Goal: Task Accomplishment & Management: Use online tool/utility

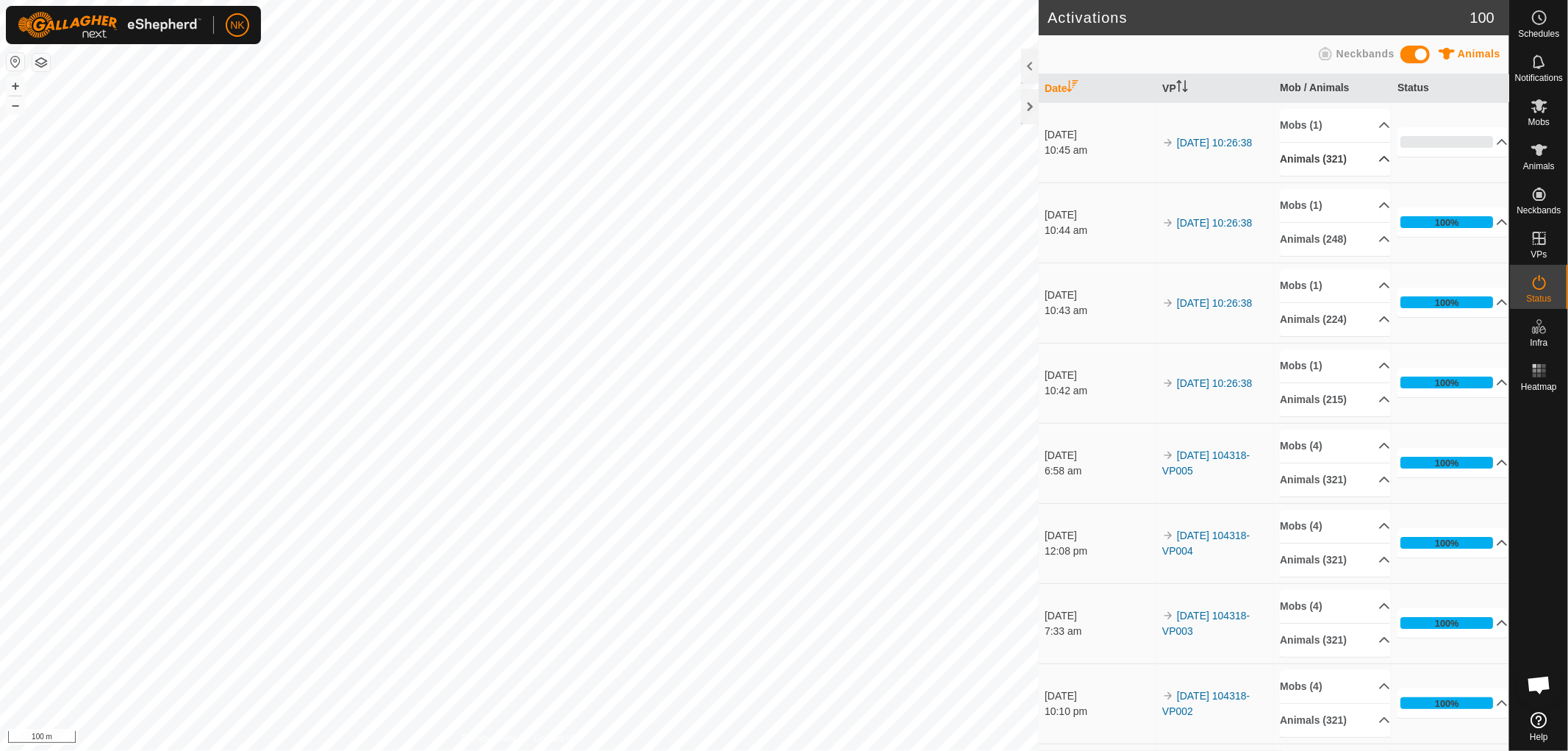
click at [1317, 155] on p-accordion-header "Animals (321)" at bounding box center [1335, 160] width 110 height 33
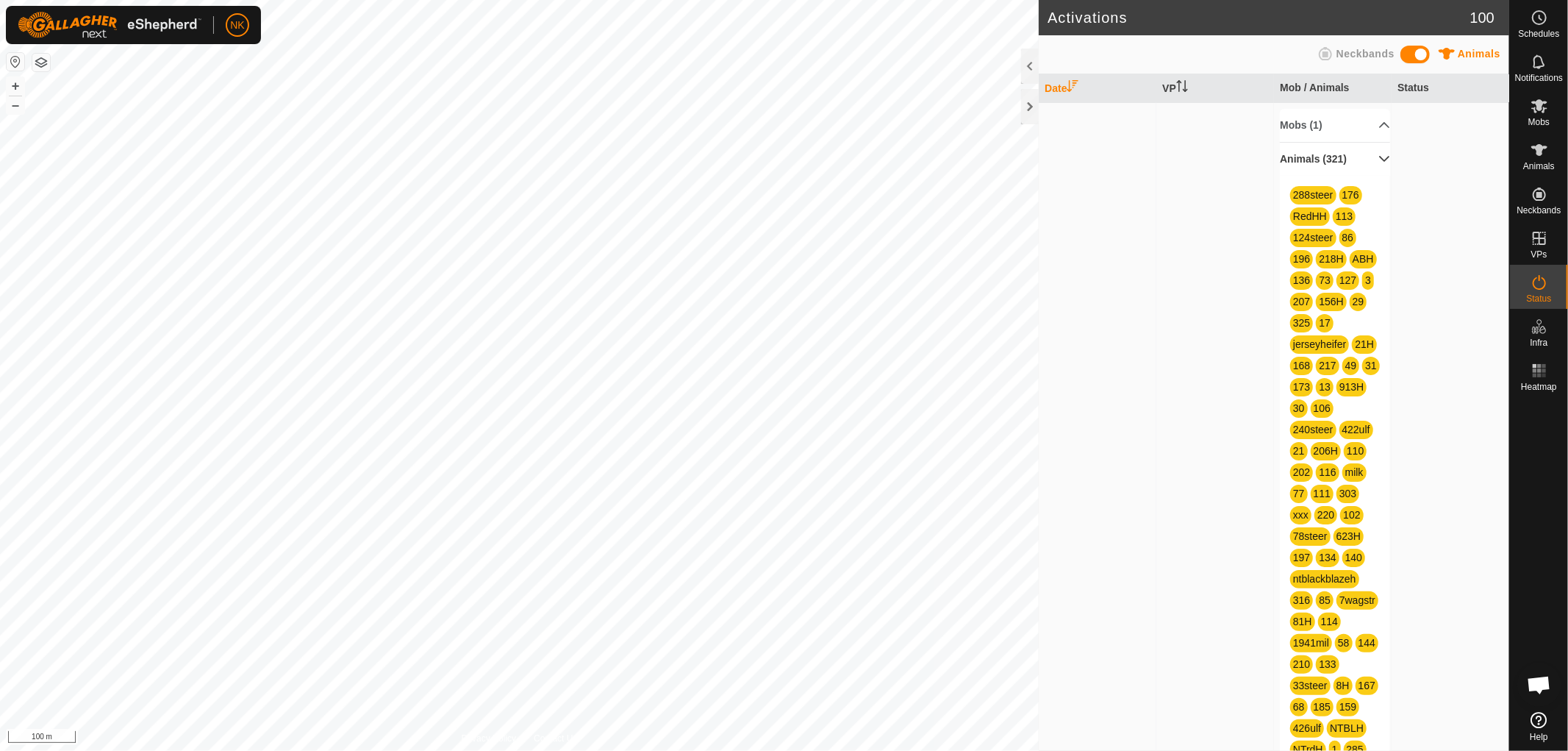
click at [1336, 156] on p-accordion-header "Animals (321)" at bounding box center [1335, 160] width 110 height 33
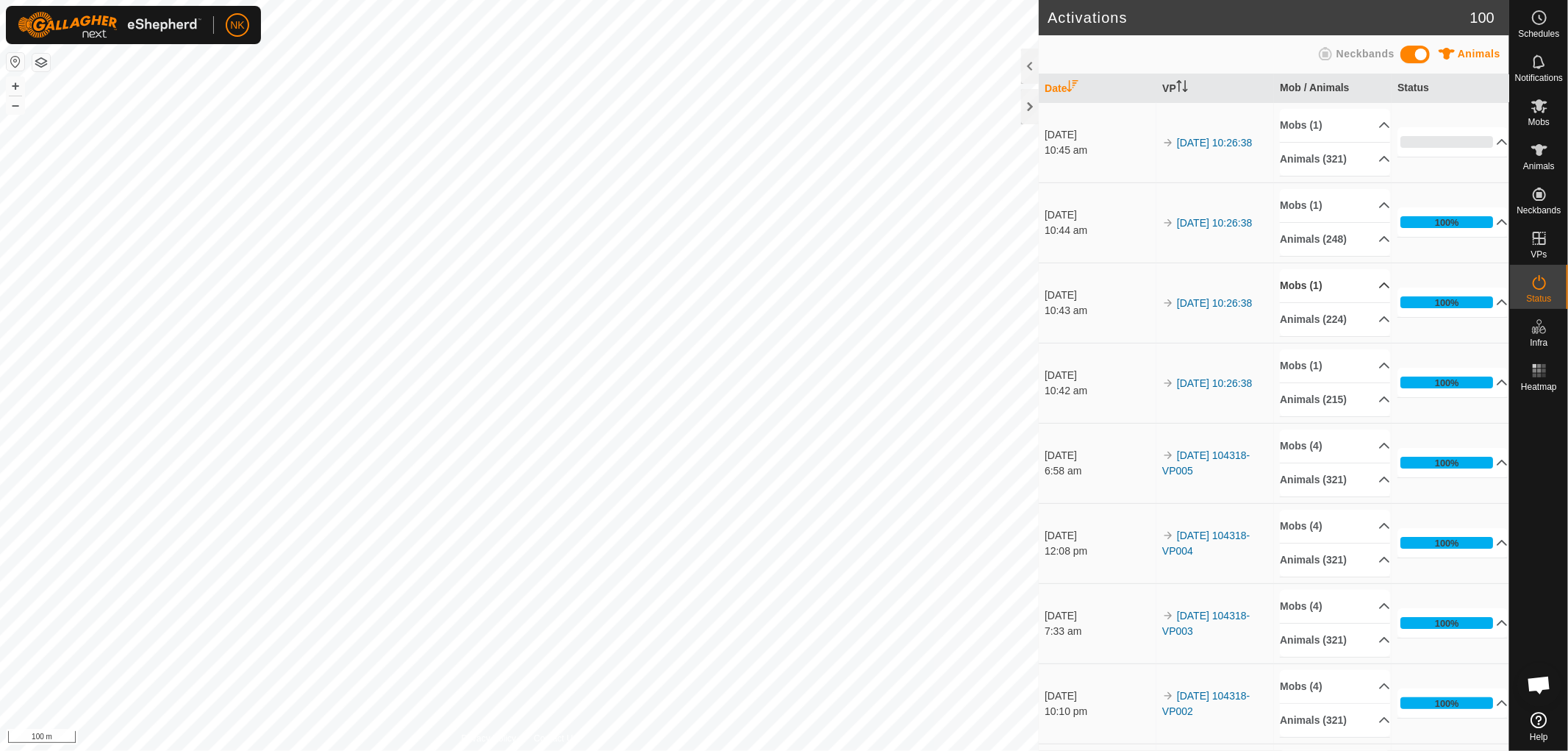
click at [1300, 288] on p-accordion-header "Mobs (1)" at bounding box center [1335, 286] width 110 height 33
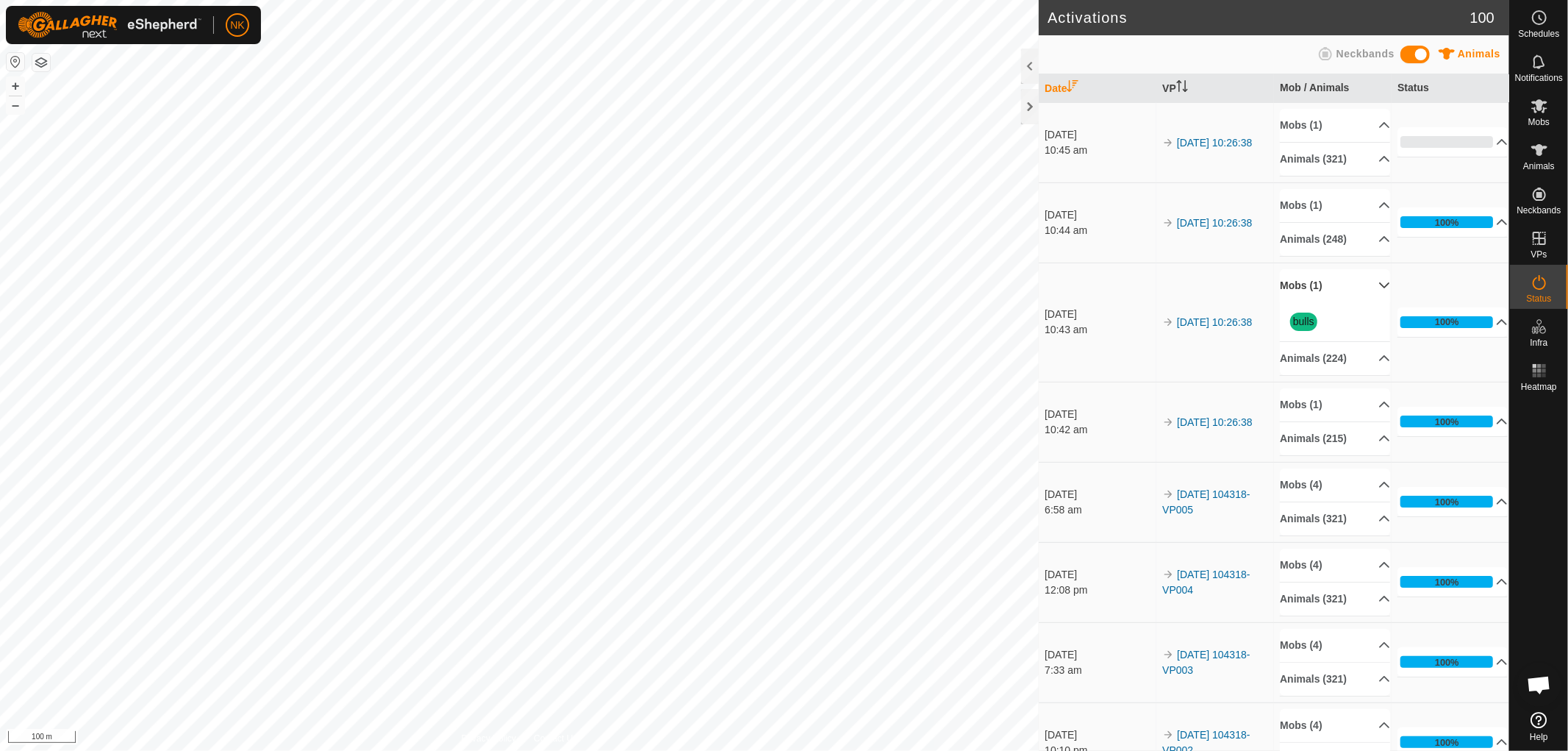
click at [1300, 289] on p-accordion-header "Mobs (1)" at bounding box center [1335, 286] width 110 height 33
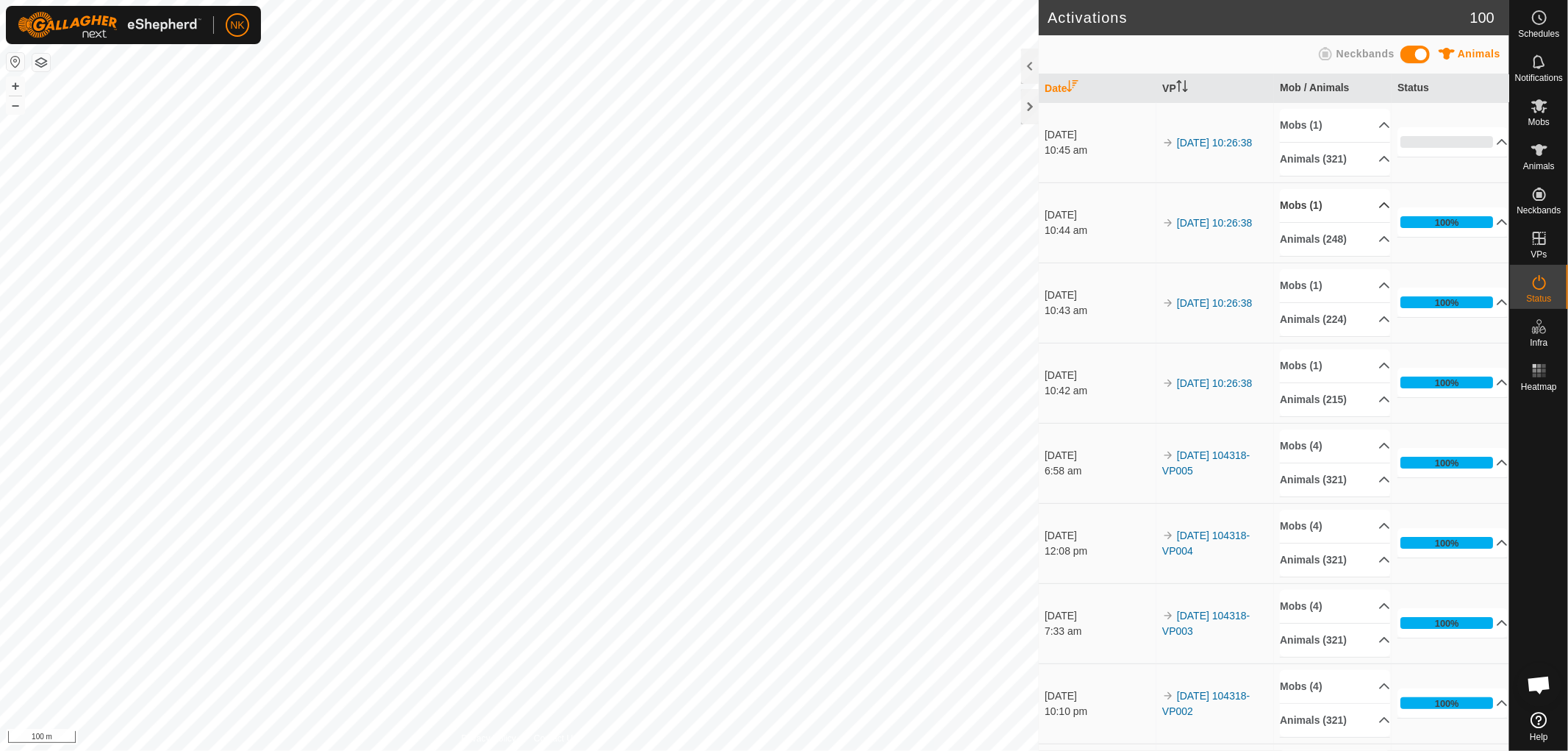
click at [1301, 203] on p-accordion-header "Mobs (1)" at bounding box center [1335, 205] width 110 height 33
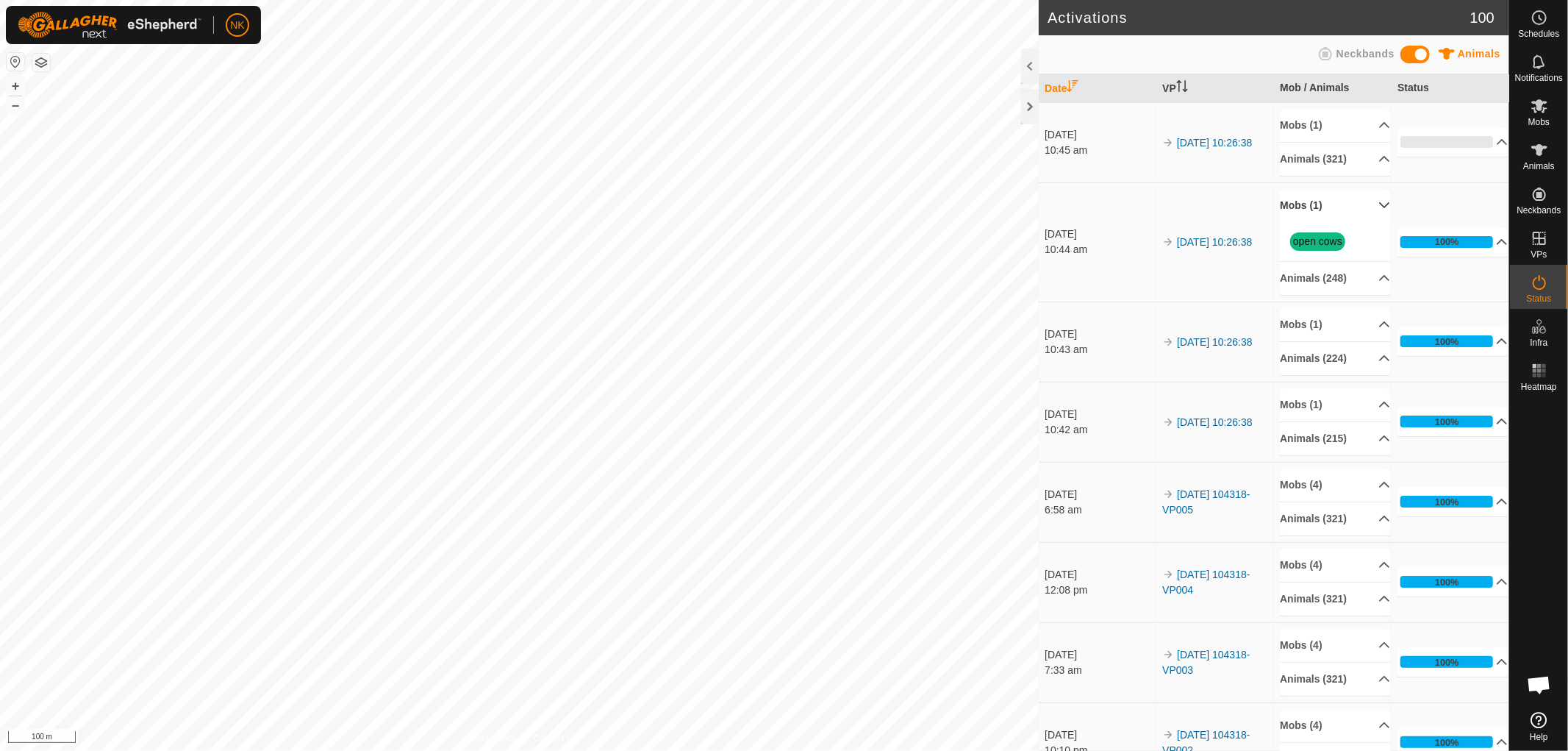
click at [1301, 203] on p-accordion-header "Mobs (1)" at bounding box center [1335, 205] width 110 height 33
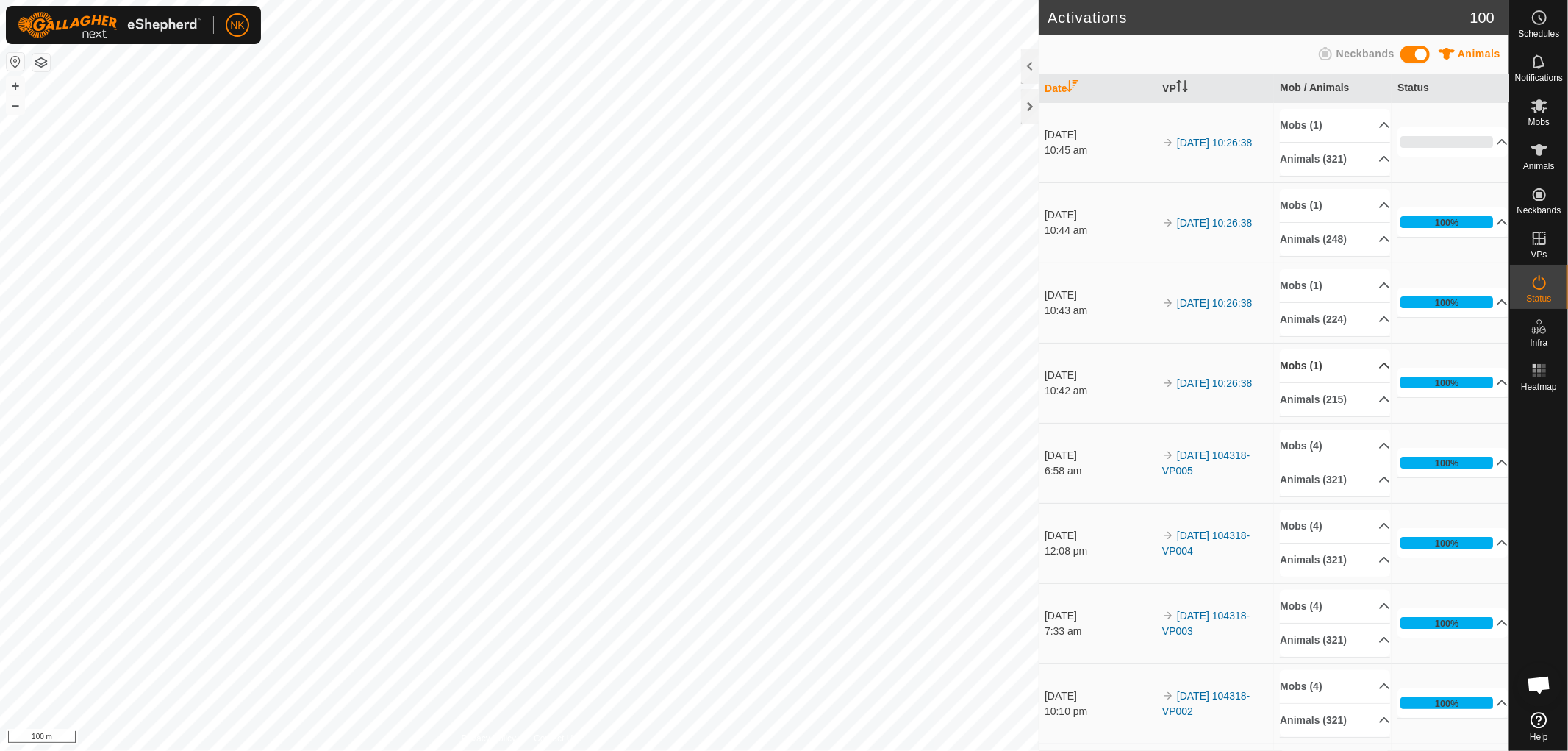
click at [1295, 366] on p-accordion-header "Mobs (1)" at bounding box center [1335, 366] width 110 height 33
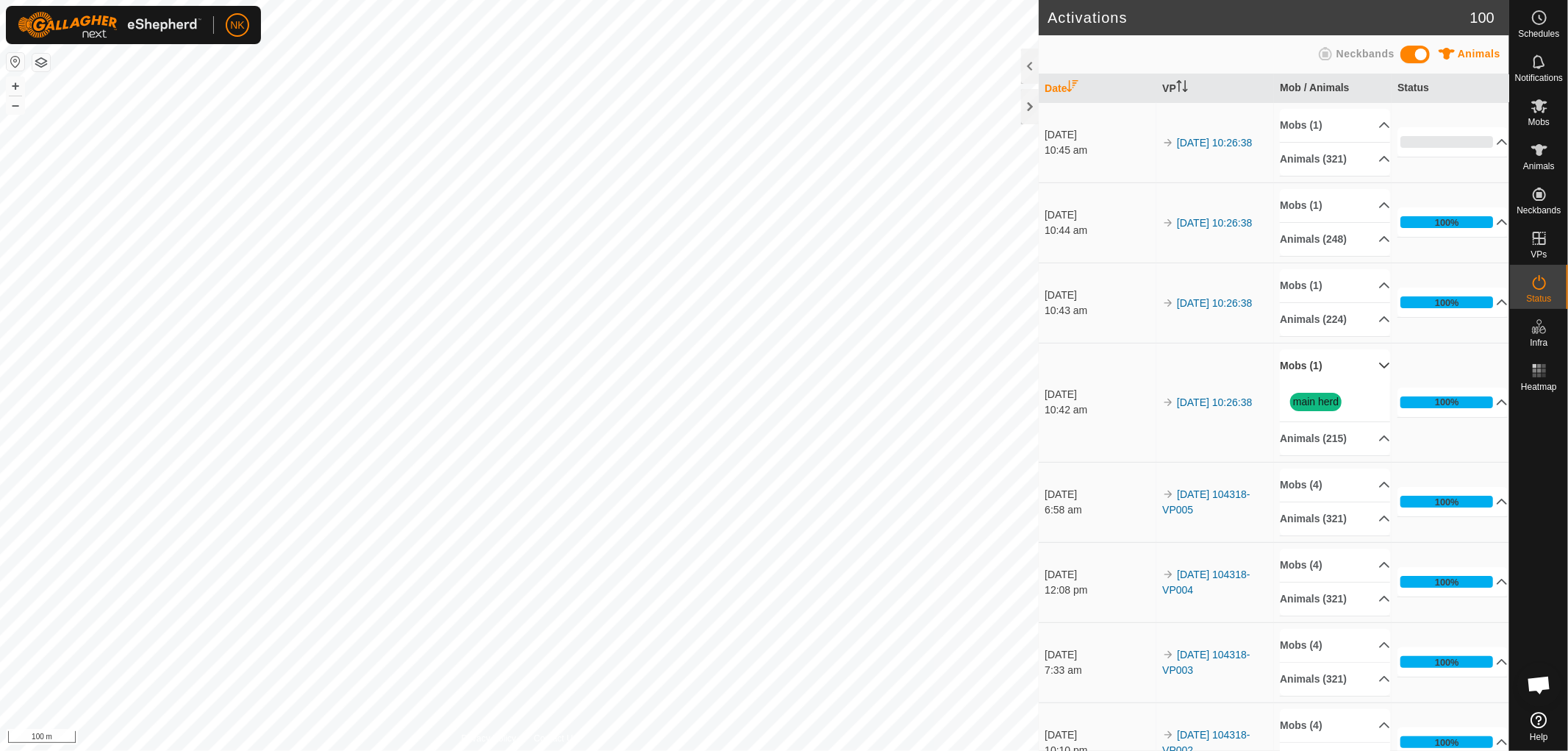
click at [1297, 371] on p-accordion-header "Mobs (1)" at bounding box center [1335, 366] width 110 height 33
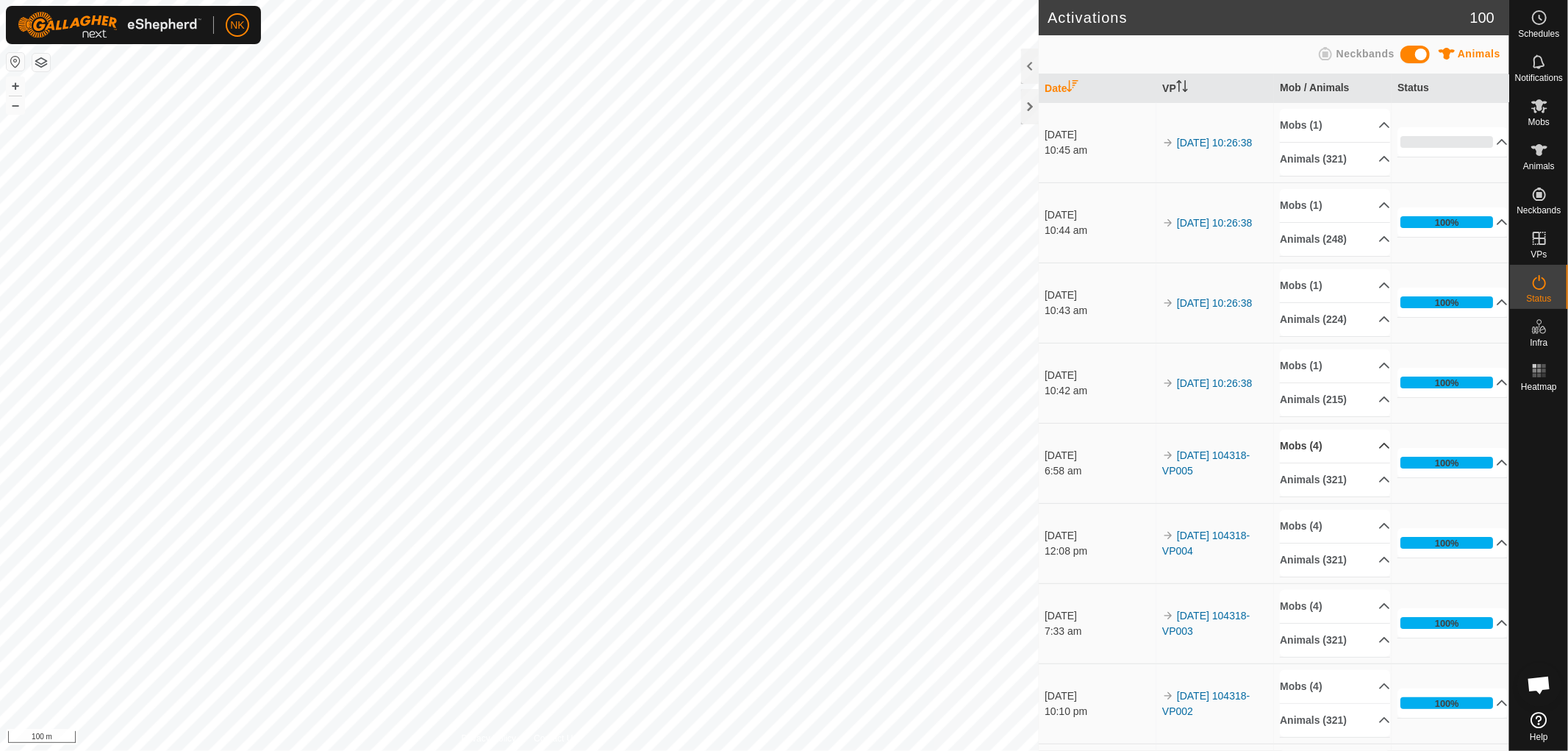
click at [1306, 442] on p-accordion-header "Mobs (4)" at bounding box center [1335, 446] width 110 height 33
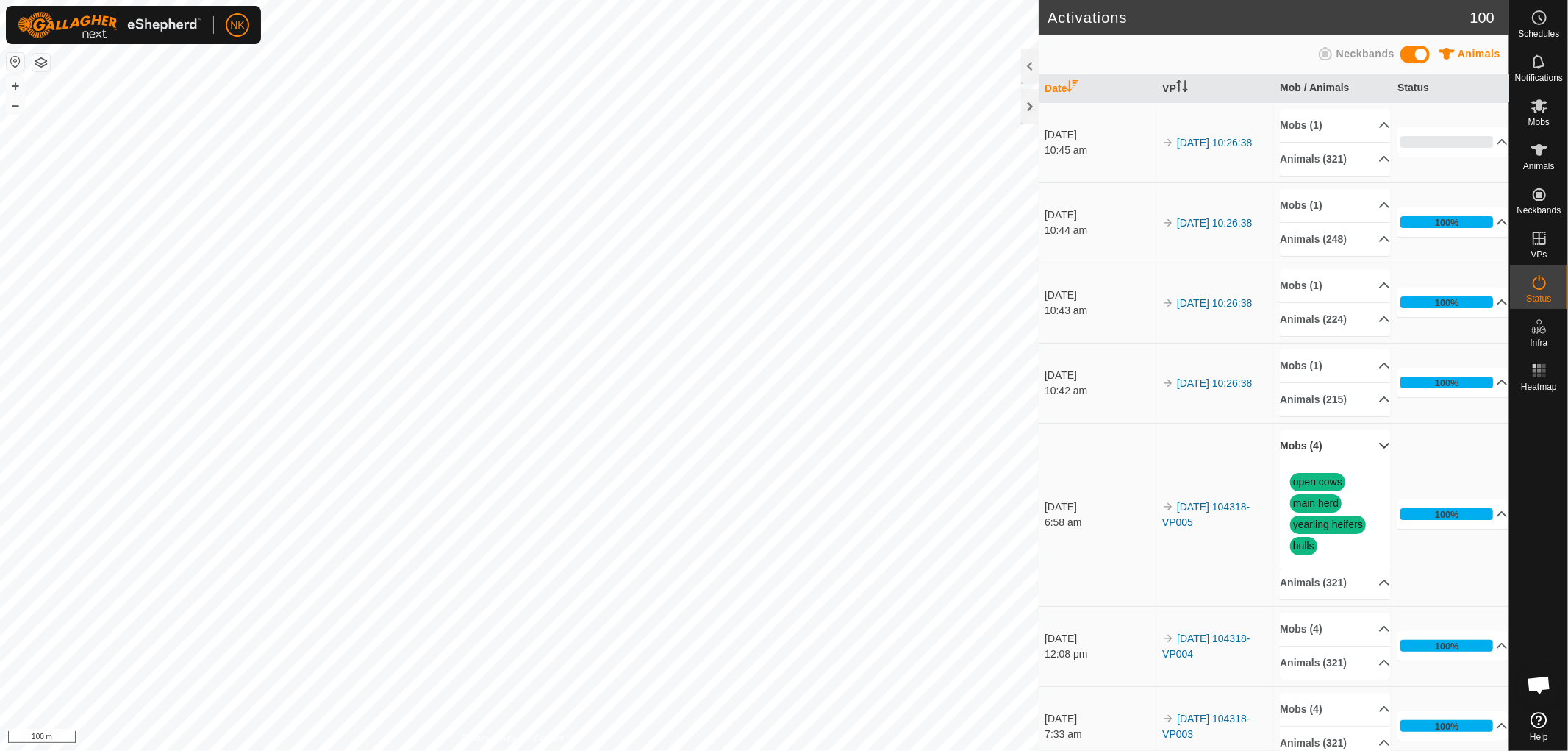
click at [1305, 445] on p-accordion-header "Mobs (4)" at bounding box center [1335, 446] width 110 height 33
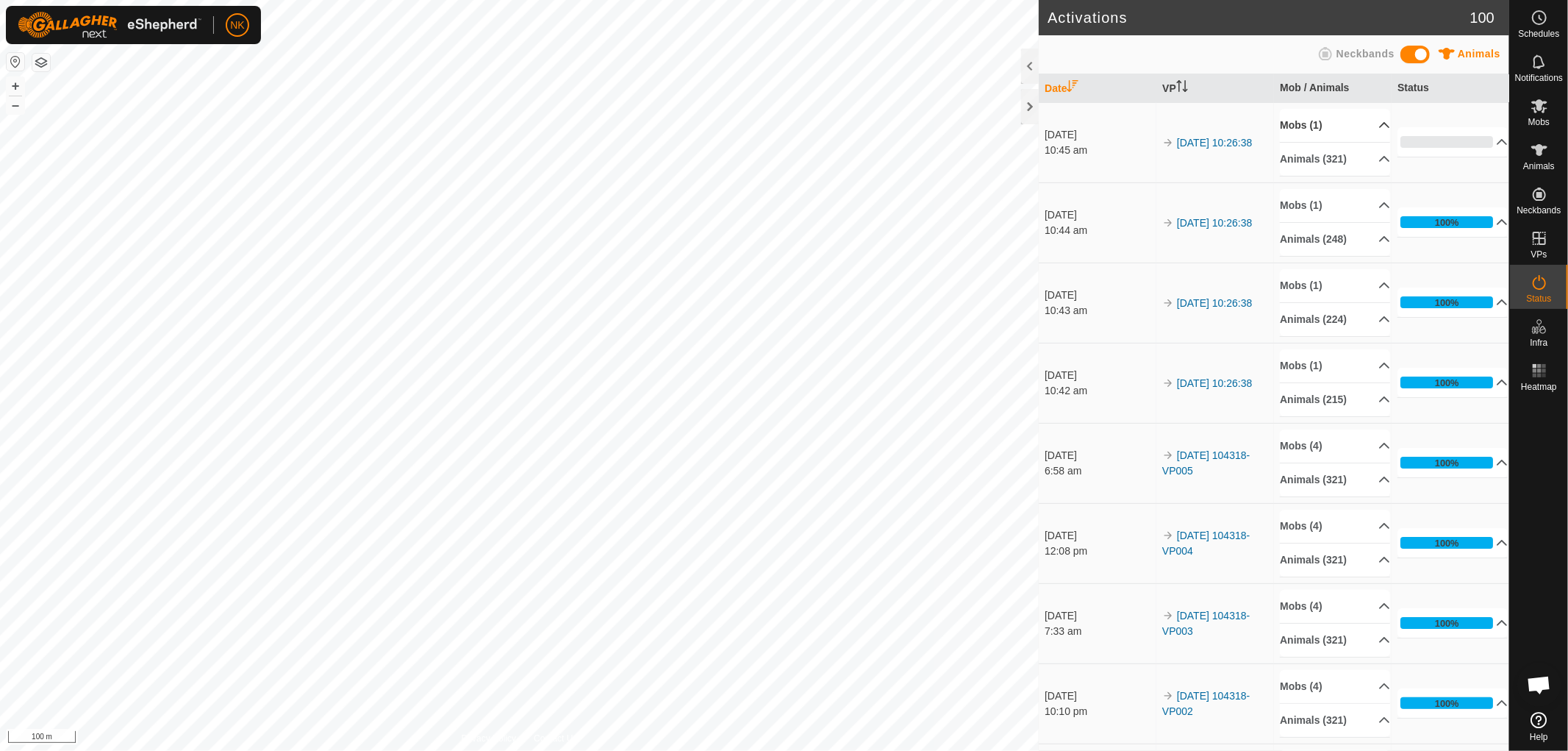
click at [1297, 128] on p-accordion-header "Mobs (1)" at bounding box center [1335, 125] width 110 height 33
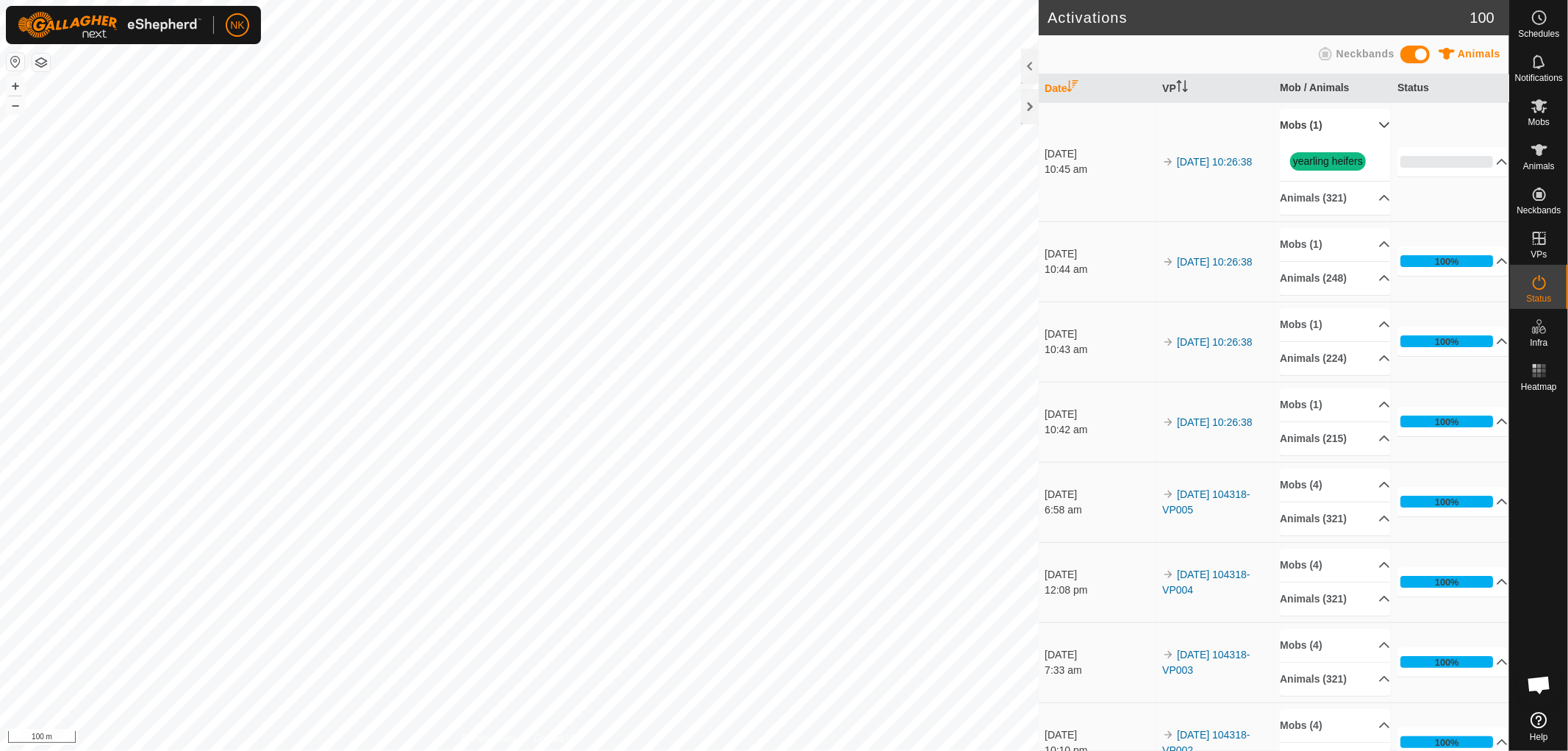
click at [1297, 128] on p-accordion-header "Mobs (1)" at bounding box center [1335, 125] width 110 height 33
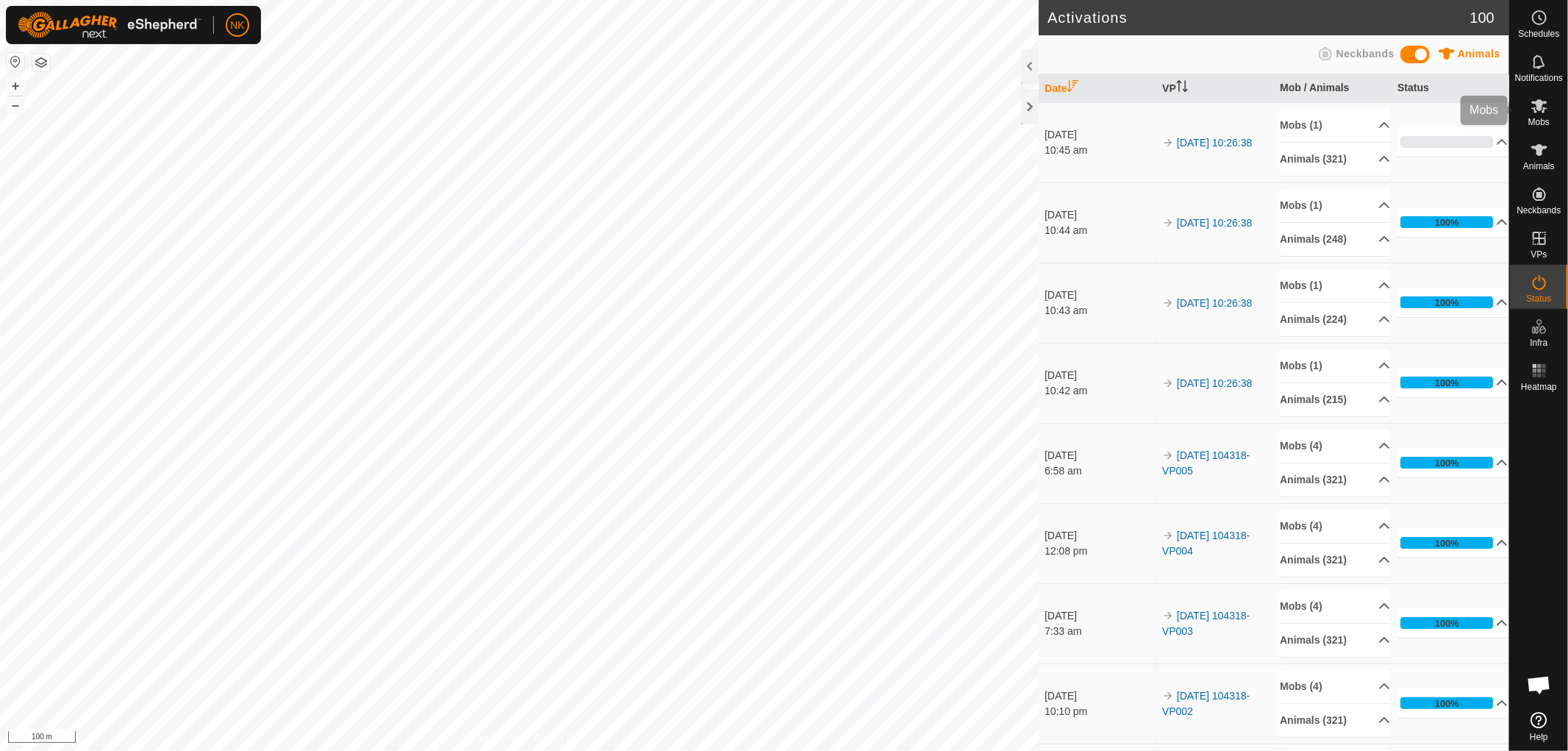
click at [1550, 114] on es-mob-svg-icon at bounding box center [1539, 106] width 26 height 23
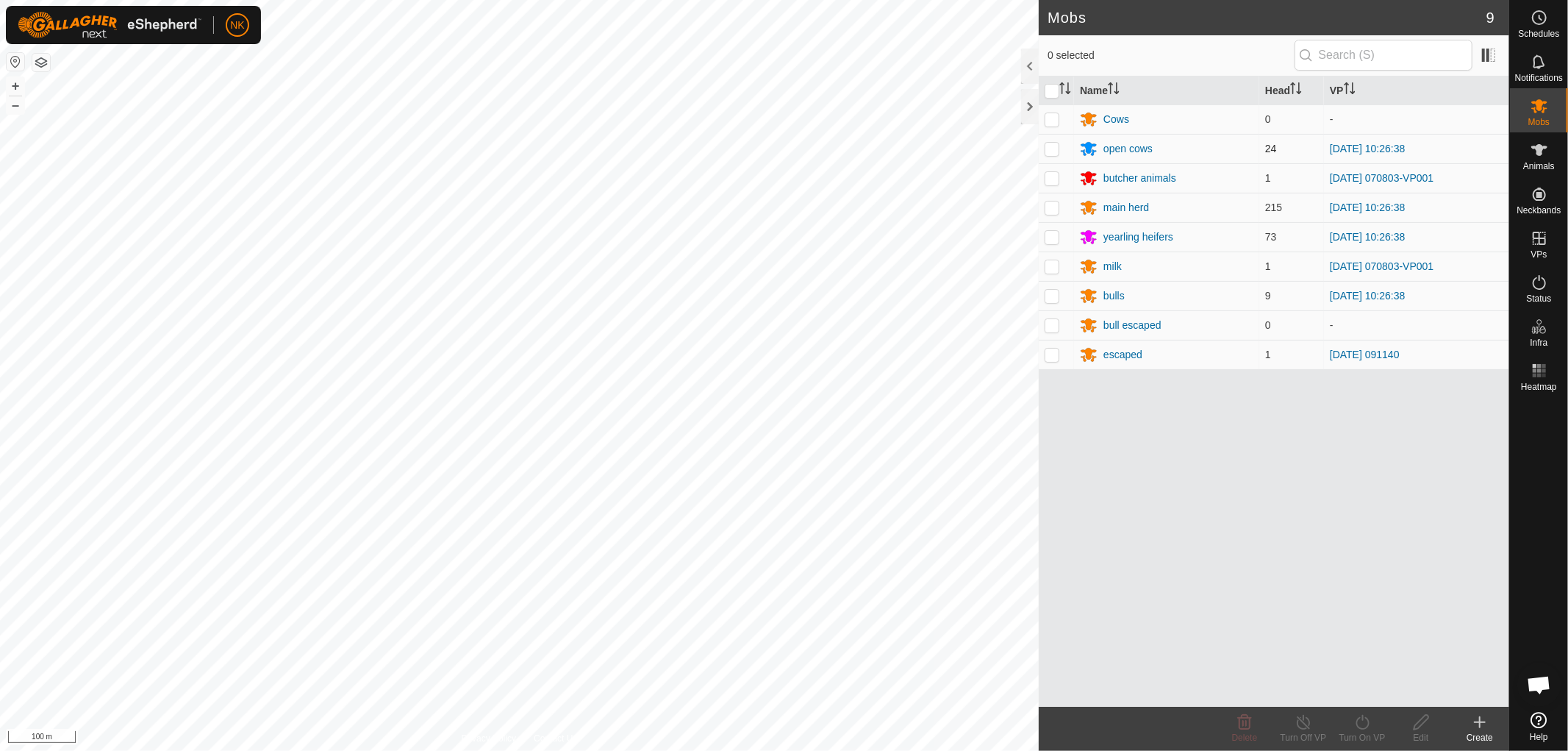
click at [1051, 152] on p-checkbox at bounding box center [1051, 149] width 15 height 12
checkbox input "true"
click at [1049, 207] on p-checkbox at bounding box center [1051, 207] width 15 height 12
checkbox input "true"
click at [1055, 242] on p-tablecheckbox at bounding box center [1051, 236] width 15 height 12
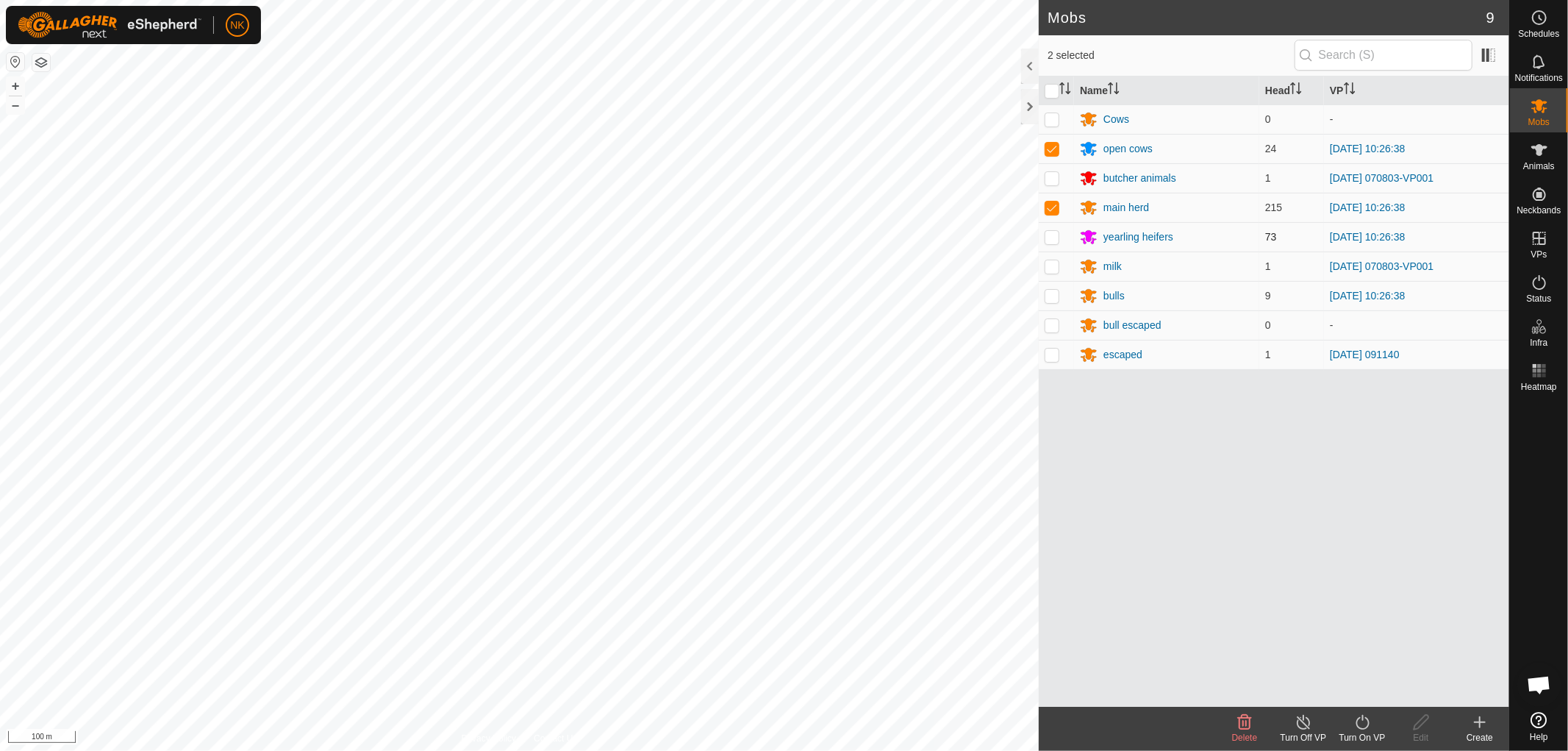
checkbox input "true"
click at [1052, 294] on p-checkbox at bounding box center [1051, 296] width 15 height 12
checkbox input "true"
click at [1368, 717] on icon at bounding box center [1363, 722] width 18 height 18
click at [1354, 682] on link "Now" at bounding box center [1407, 690] width 146 height 29
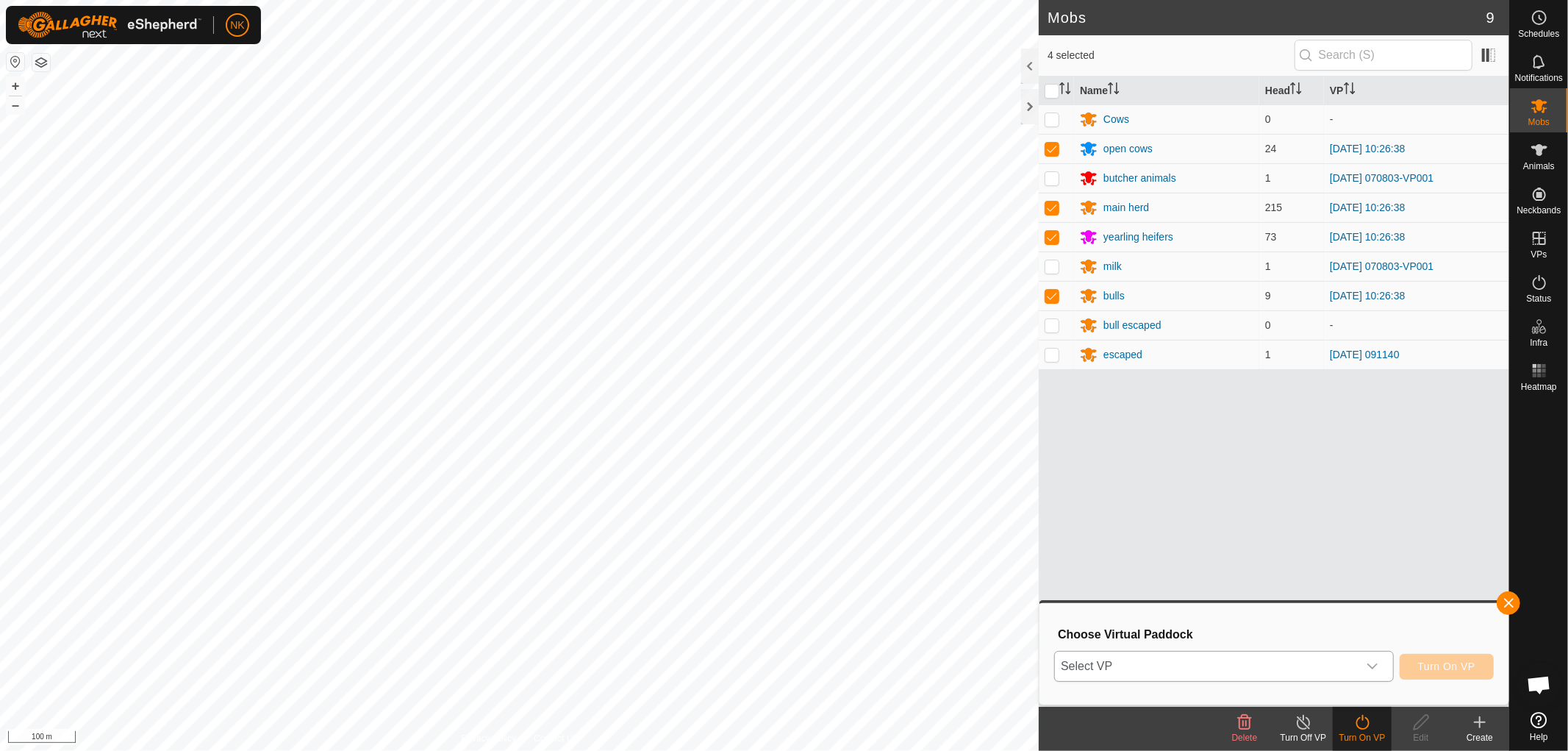
click at [1290, 662] on span "Select VP" at bounding box center [1206, 666] width 303 height 29
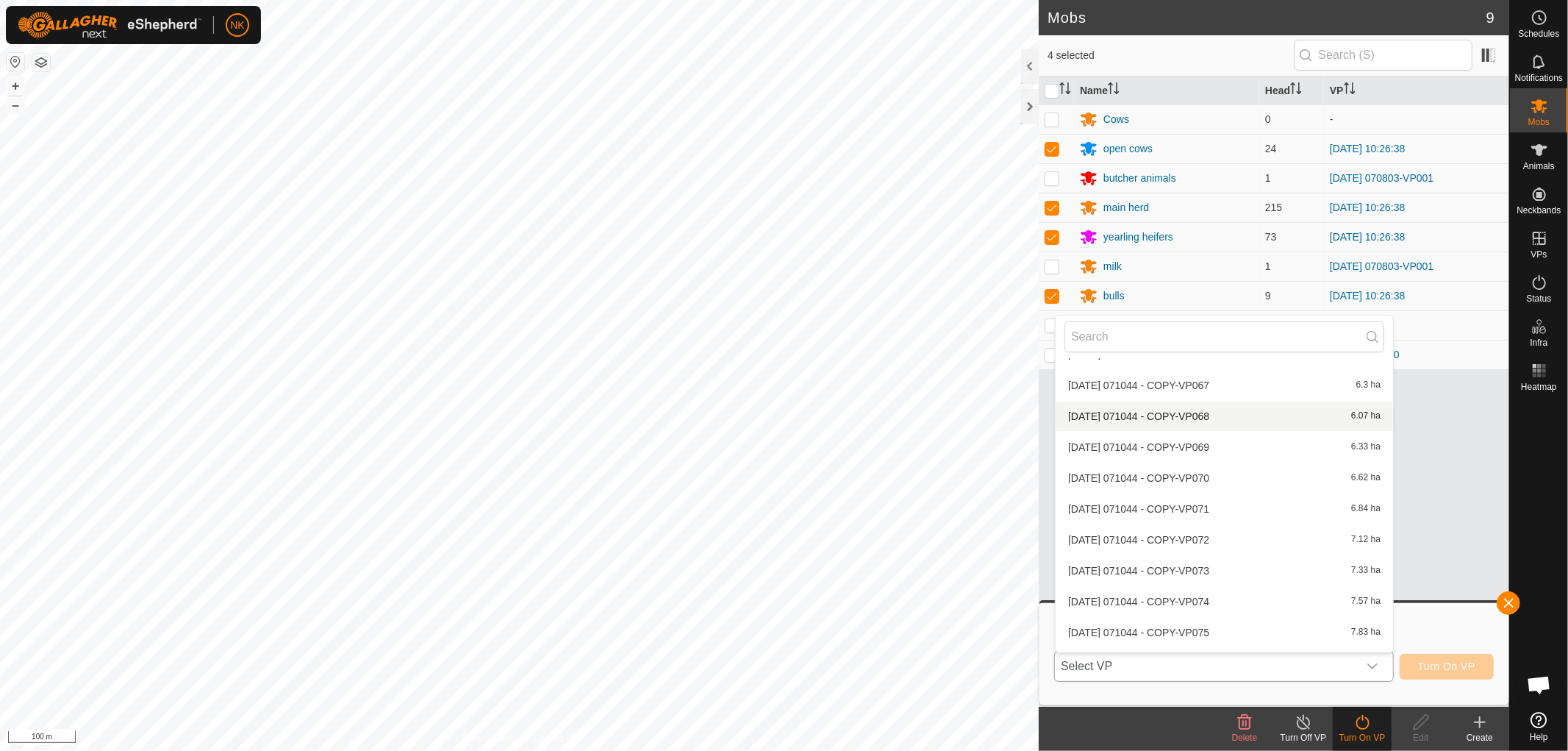
scroll to position [653, 0]
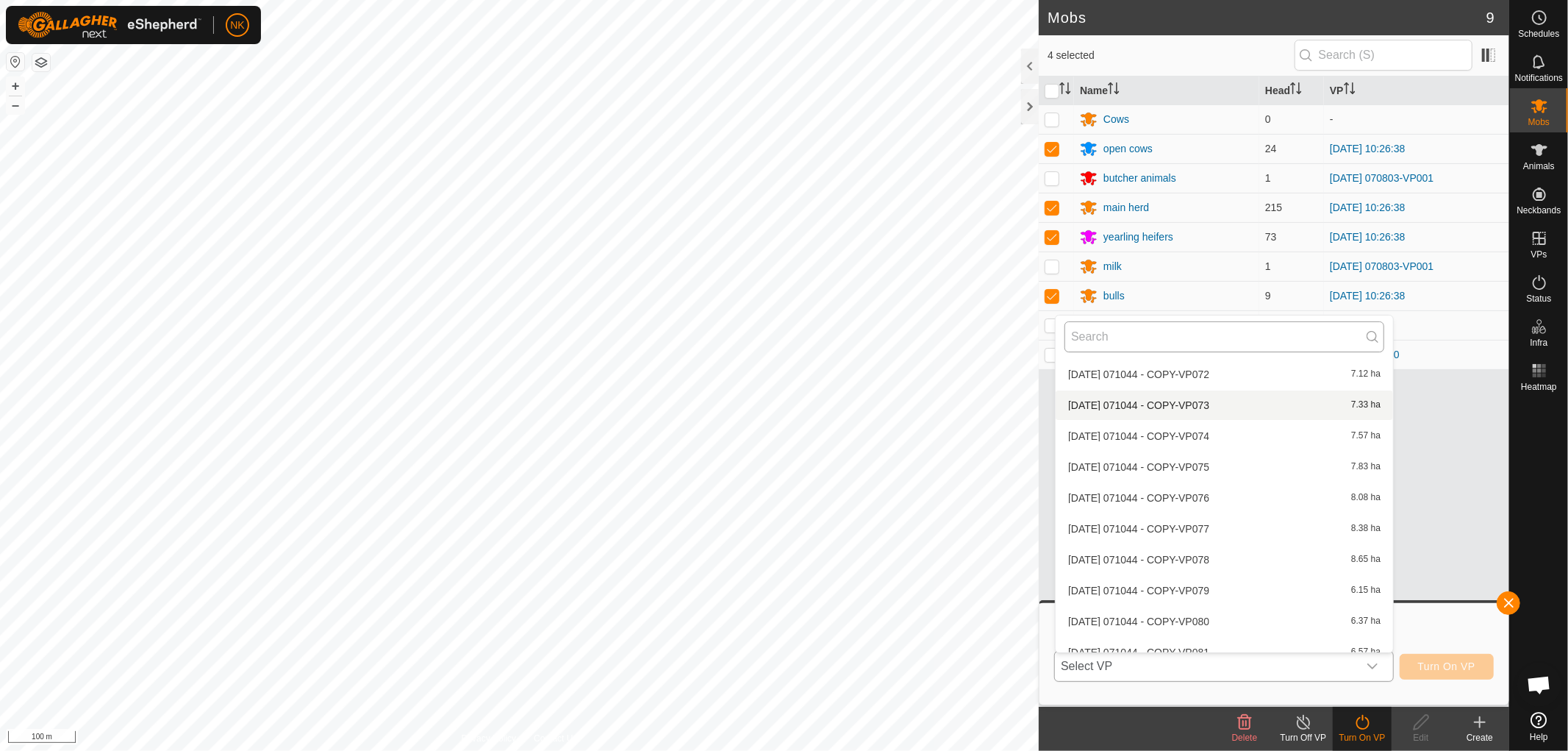
click at [1151, 332] on input "text" at bounding box center [1224, 337] width 320 height 31
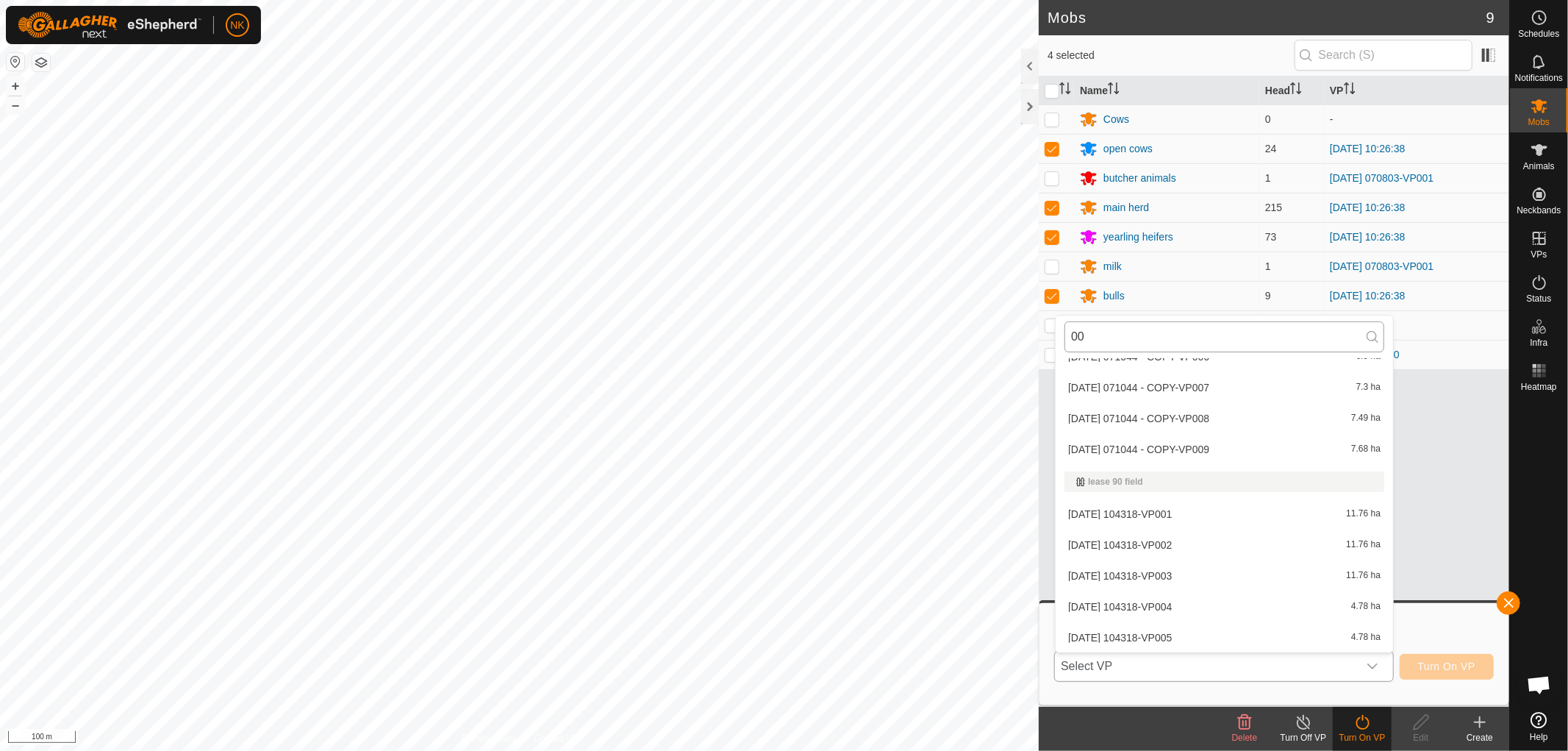
scroll to position [0, 0]
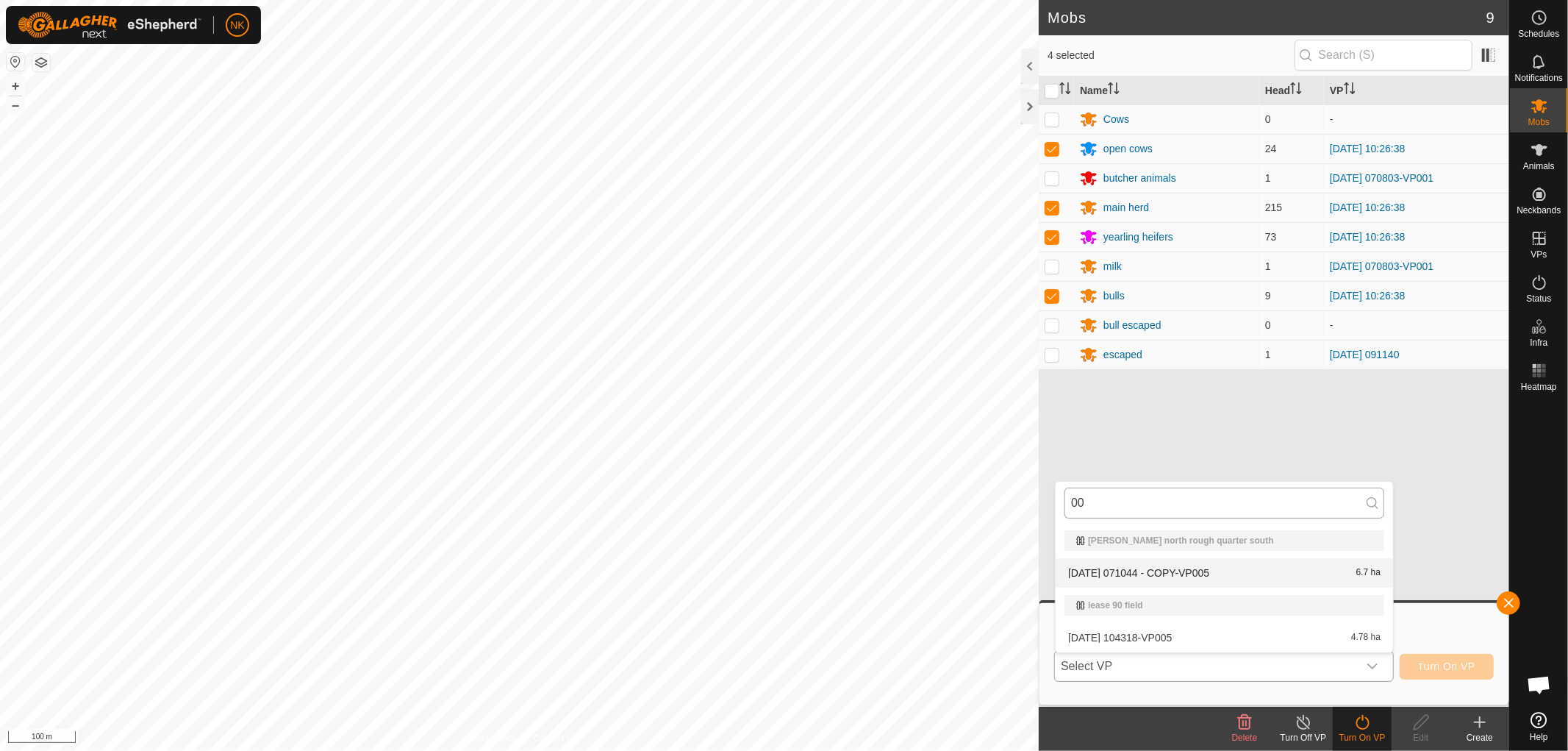
type input "0"
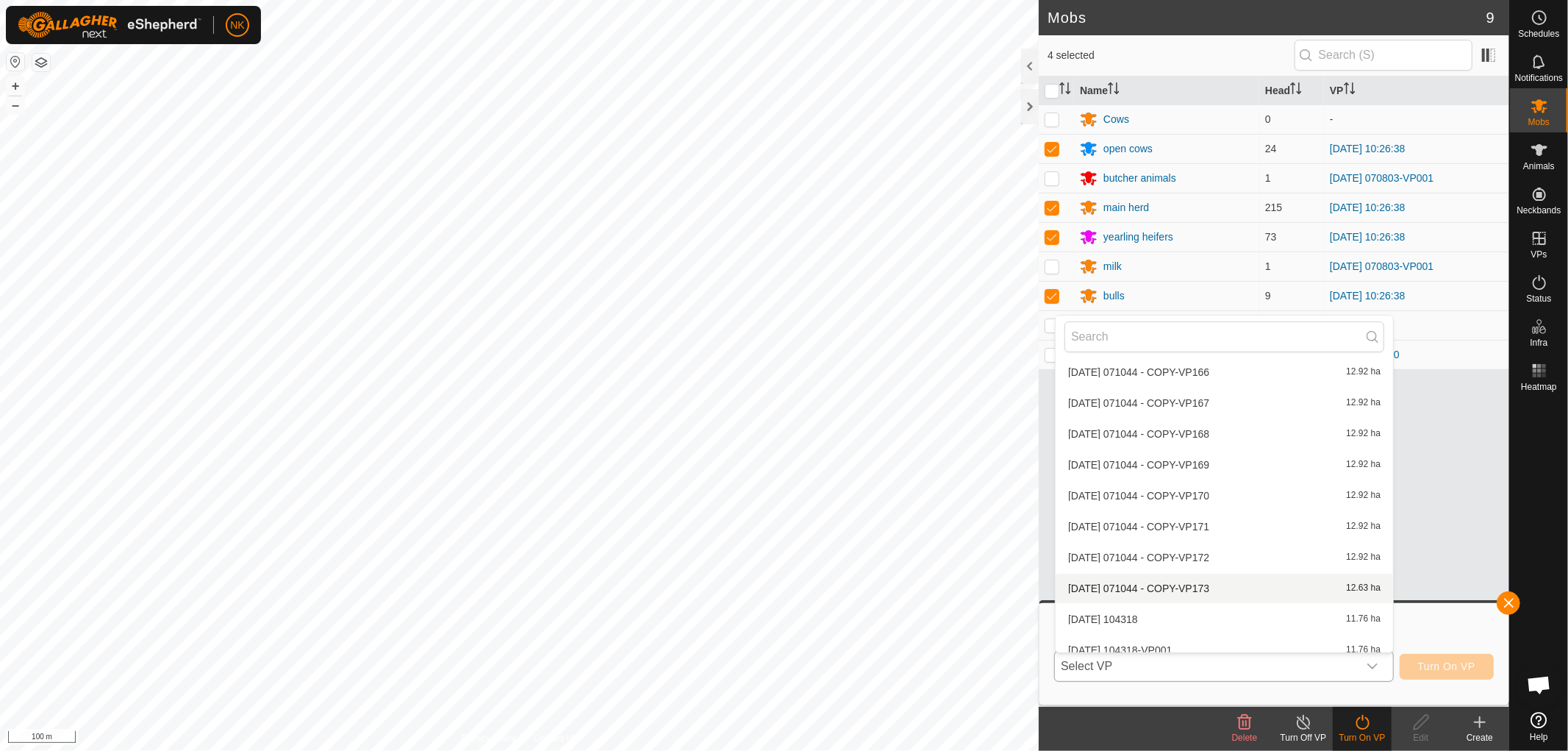
scroll to position [5553, 0]
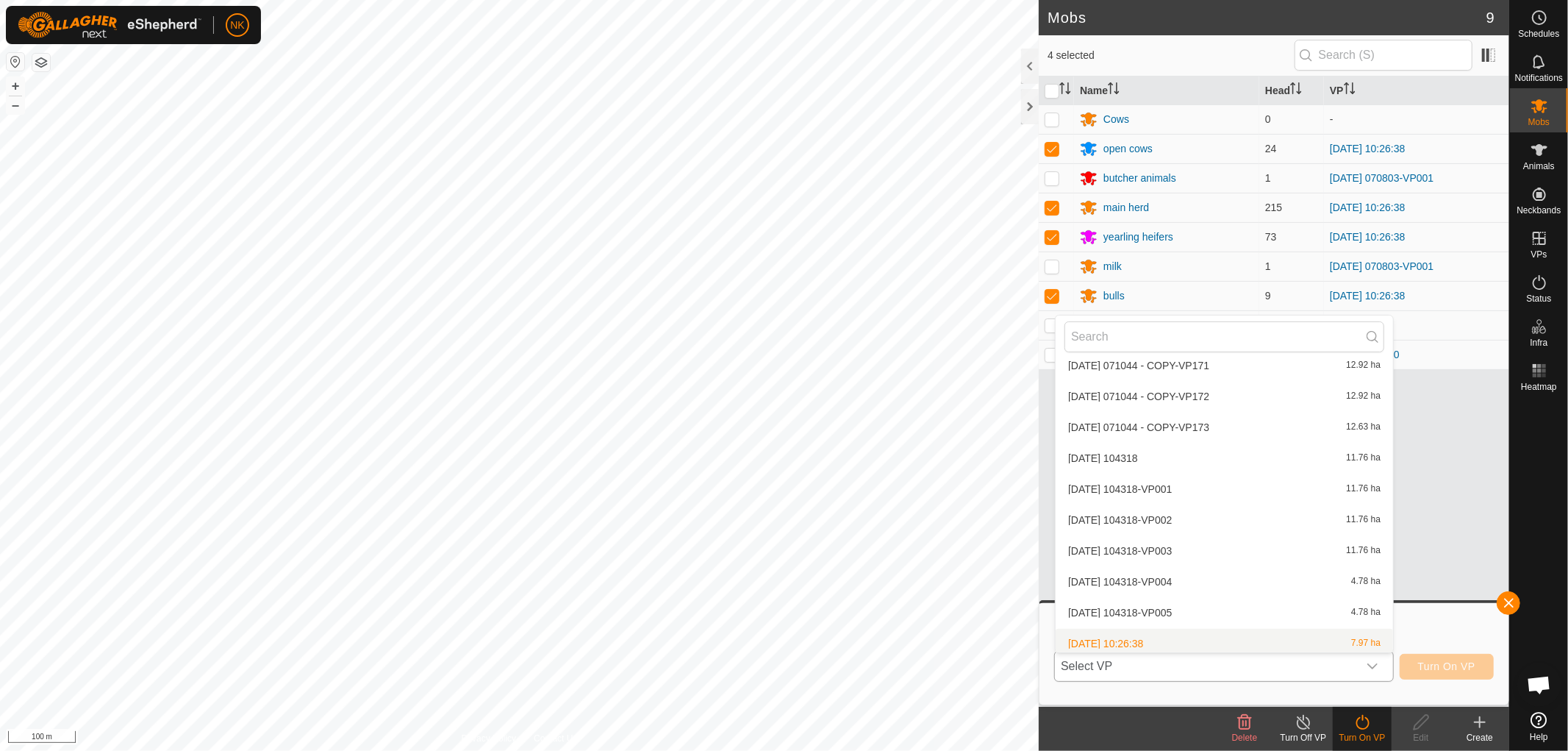
click at [1137, 630] on li "2025-09-16 10:26:38 7.97 ha" at bounding box center [1224, 643] width 338 height 29
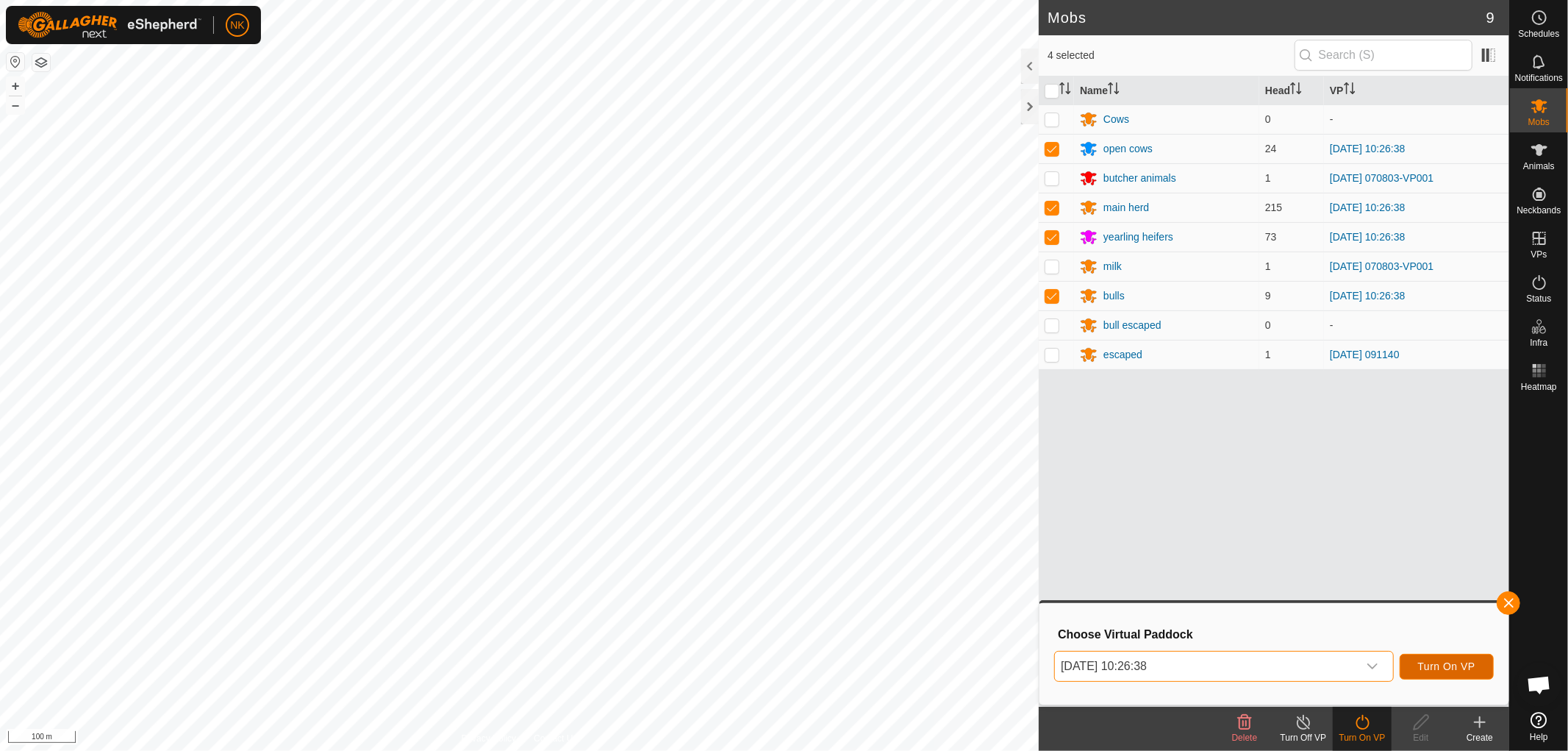
click at [1441, 662] on span "Turn On VP" at bounding box center [1446, 666] width 57 height 12
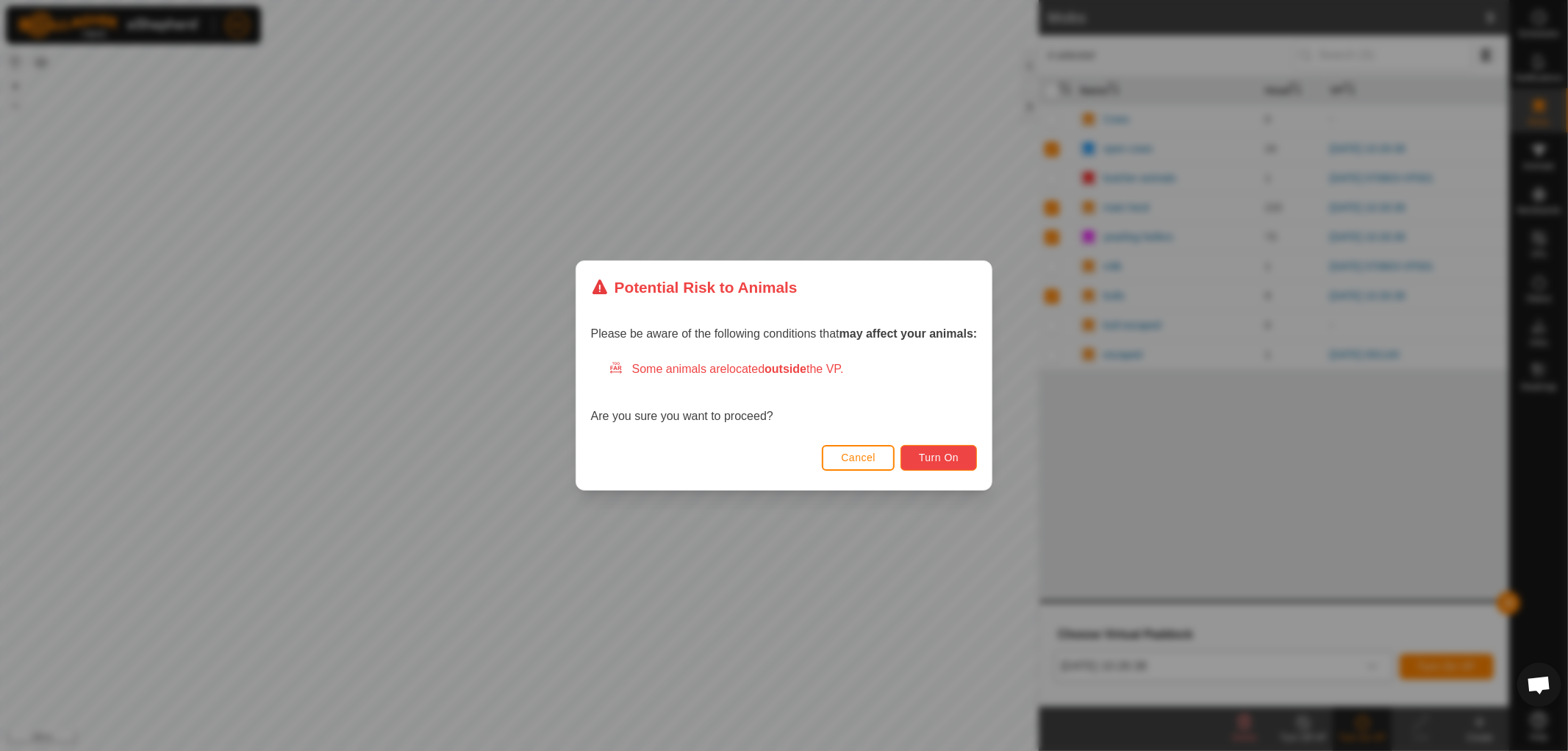
click at [944, 459] on span "Turn On" at bounding box center [939, 457] width 40 height 12
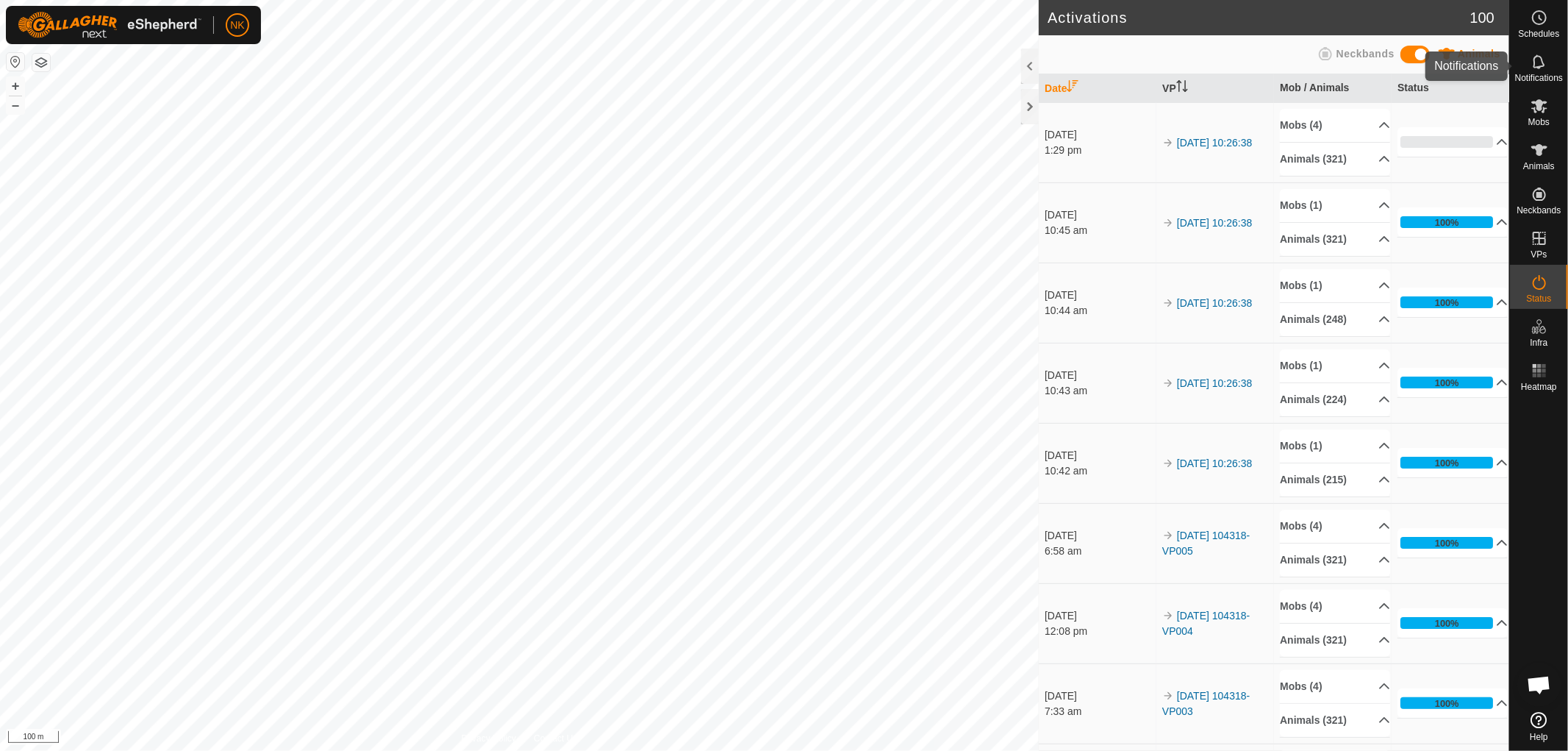
click at [1535, 71] on es-notification-svg-icon at bounding box center [1539, 61] width 26 height 23
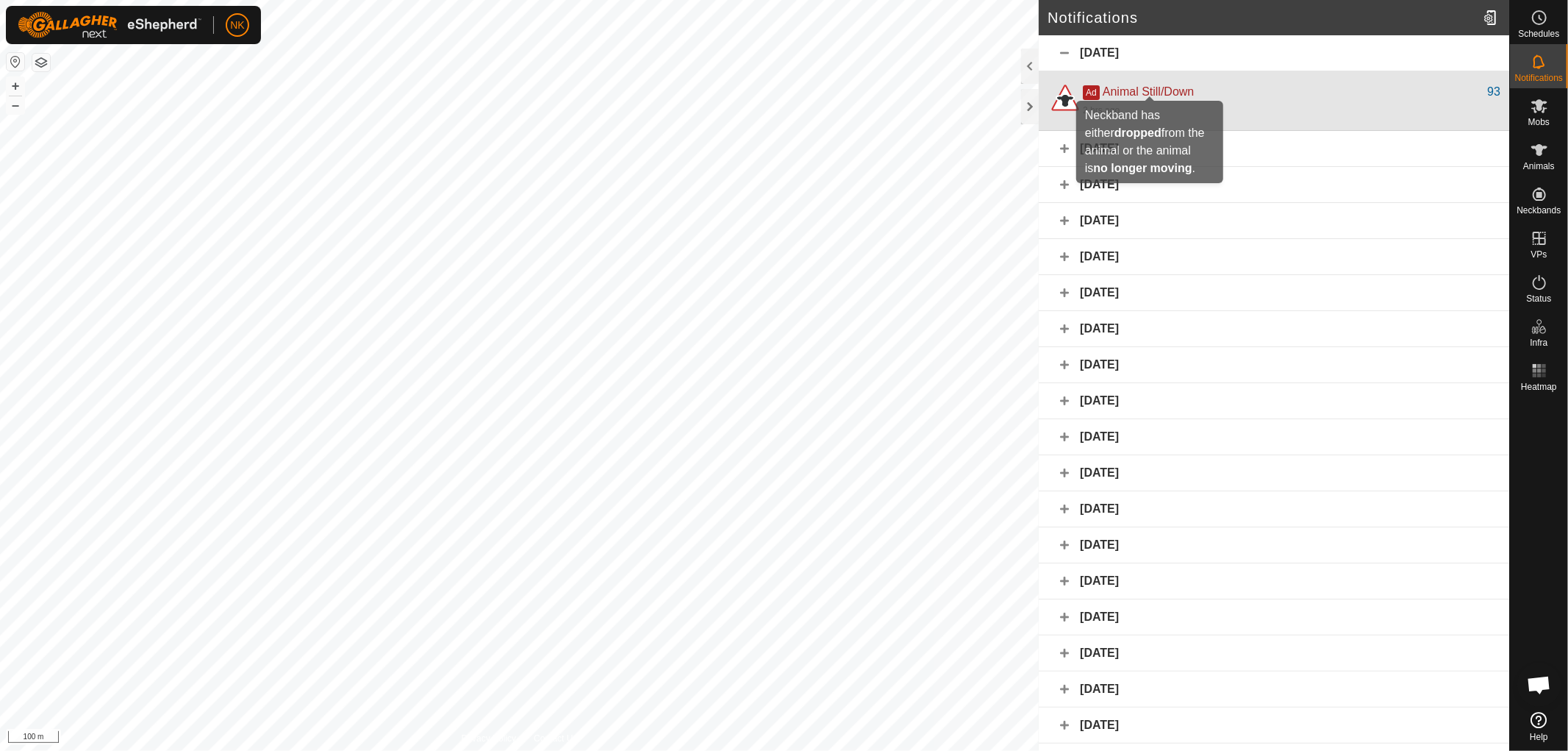
click at [1125, 94] on span "Animal Still/Down" at bounding box center [1149, 91] width 91 height 13
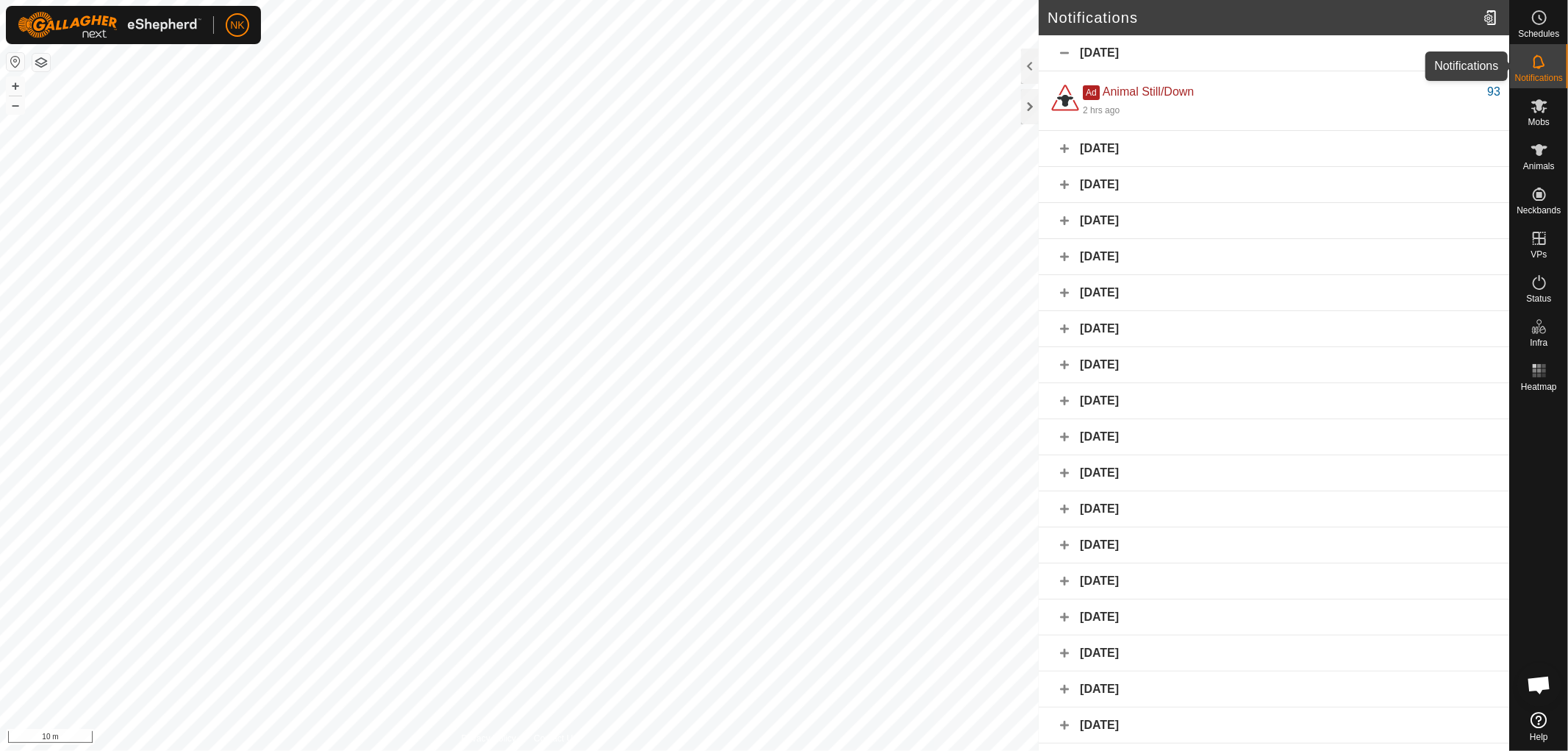
click at [1547, 58] on icon at bounding box center [1540, 61] width 18 height 18
click at [1535, 147] on icon at bounding box center [1539, 150] width 17 height 12
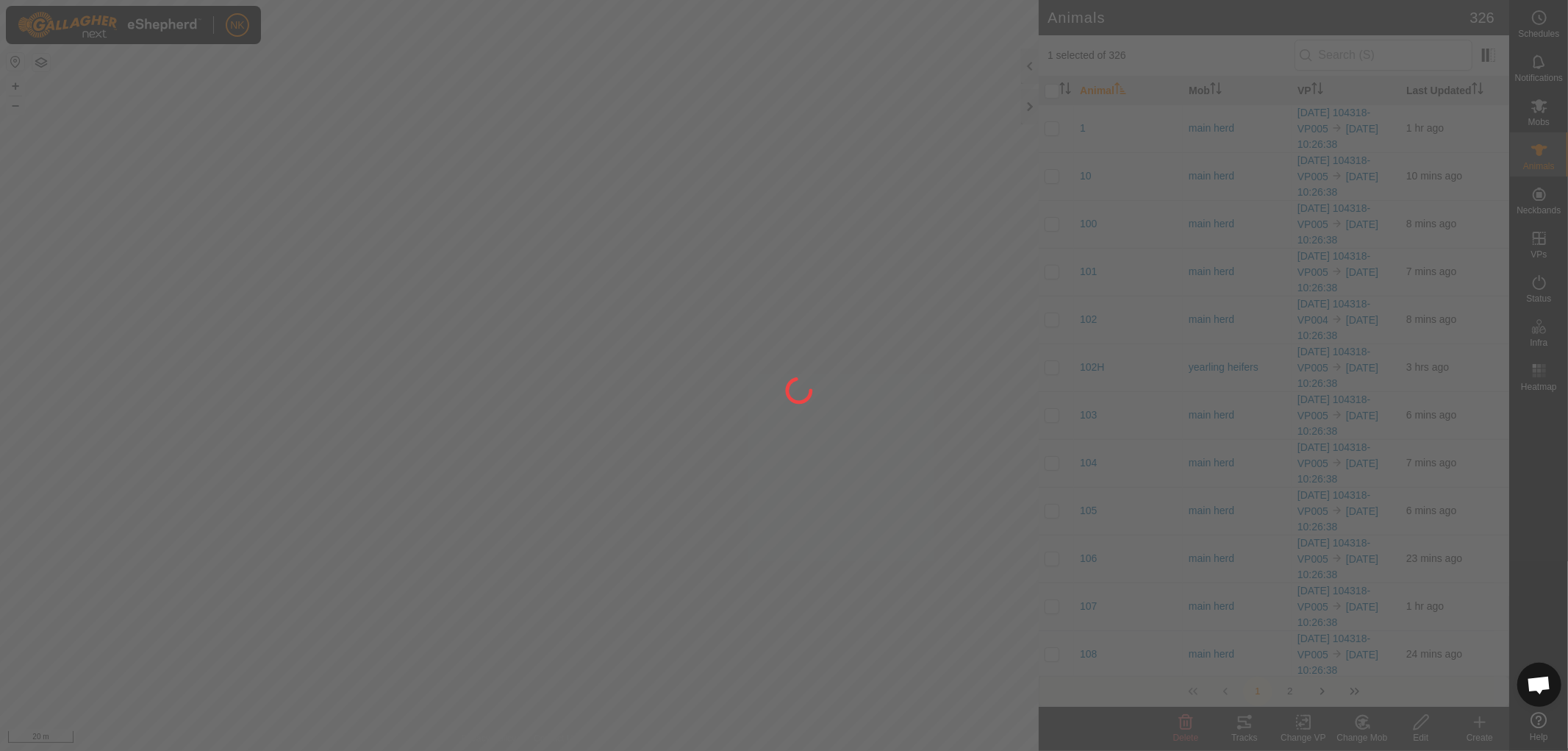
click at [1360, 47] on div at bounding box center [784, 376] width 1568 height 751
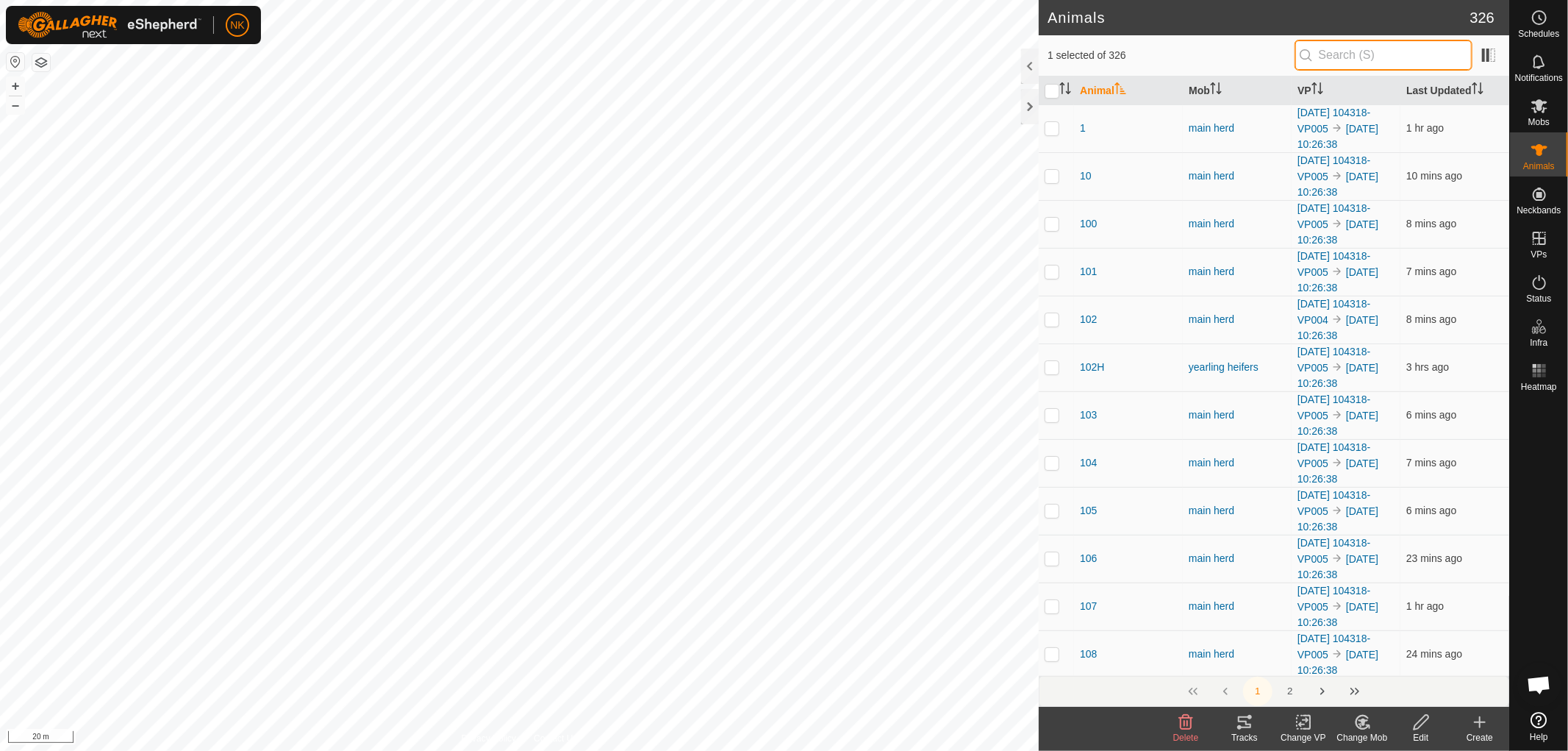
click at [1351, 53] on input "text" at bounding box center [1383, 55] width 178 height 31
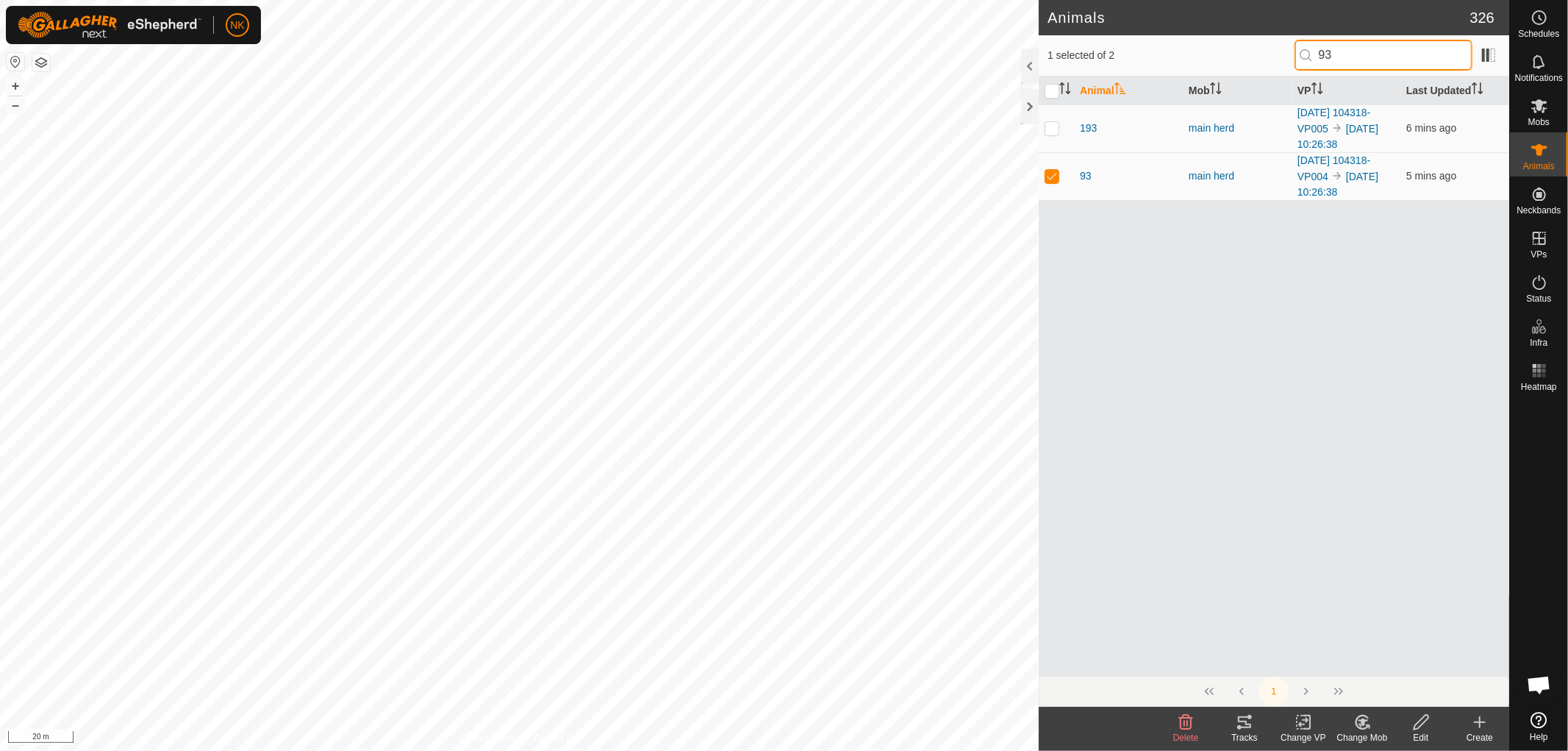
type input "93"
click at [1243, 731] on div "Tracks" at bounding box center [1244, 737] width 58 height 14
